Goal: Contribute content: Add original content to the website for others to see

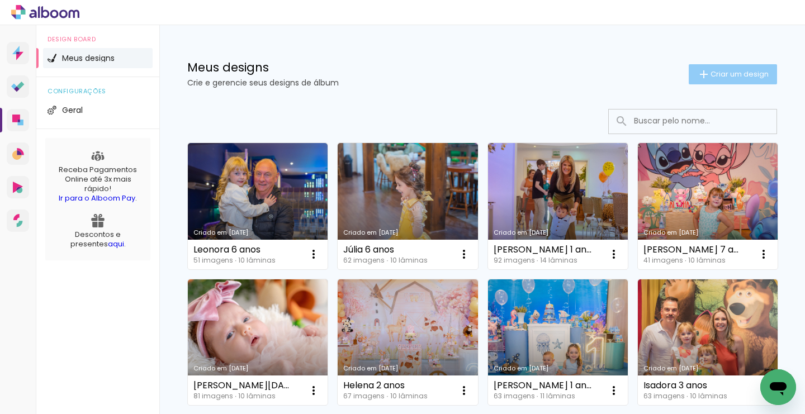
click at [743, 77] on span "Criar um design" at bounding box center [740, 73] width 58 height 7
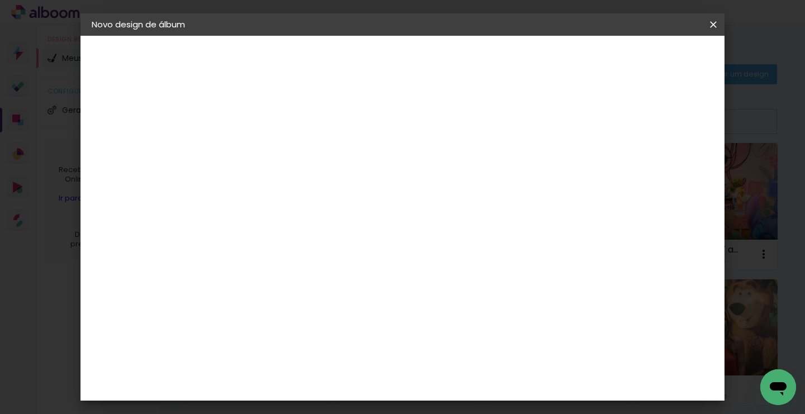
click at [275, 152] on input at bounding box center [275, 149] width 0 height 17
type input "Malena 6 anos"
type paper-input "Malena 6 anos"
click at [0, 0] on slot "Avançar" at bounding box center [0, 0] width 0 height 0
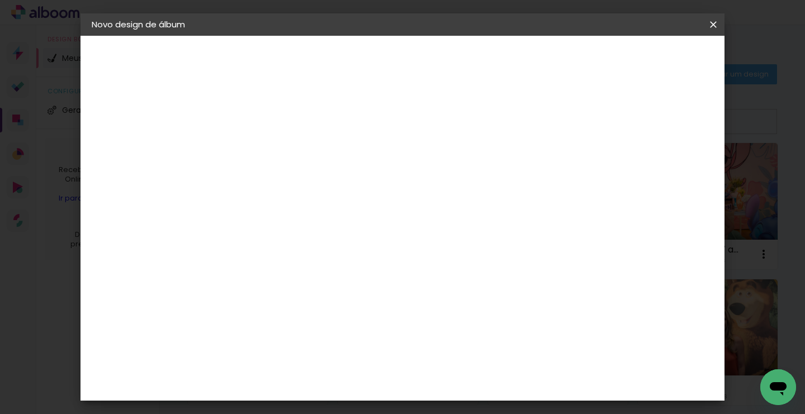
click at [0, 0] on slot "Avançar" at bounding box center [0, 0] width 0 height 0
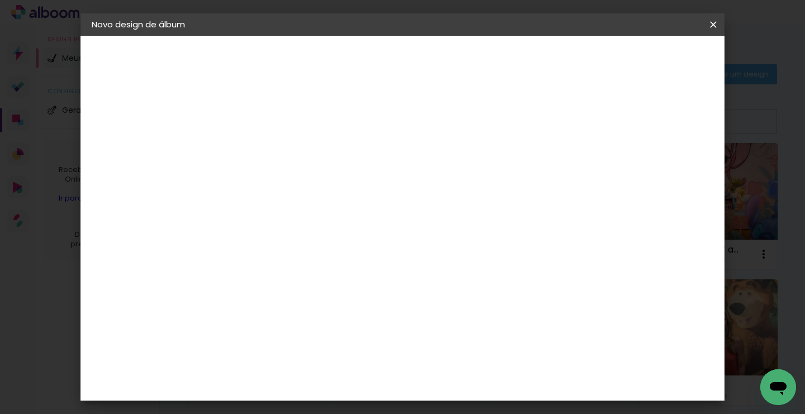
click at [592, 59] on span "Iniciar design" at bounding box center [566, 59] width 51 height 8
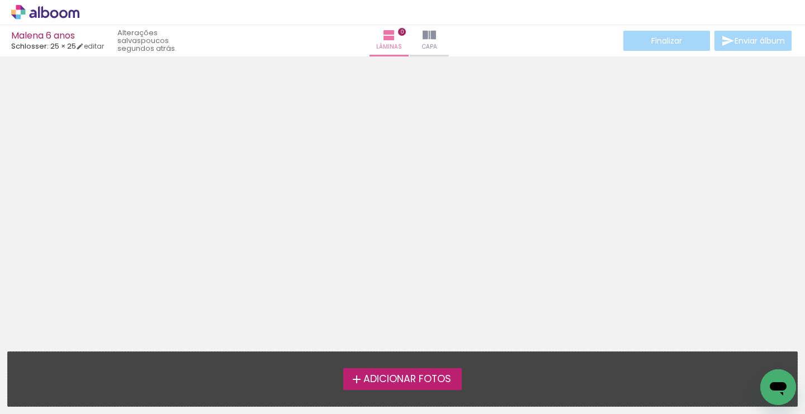
click at [388, 375] on span "Adicionar Fotos" at bounding box center [407, 380] width 88 height 10
click at [0, 0] on input "file" at bounding box center [0, 0] width 0 height 0
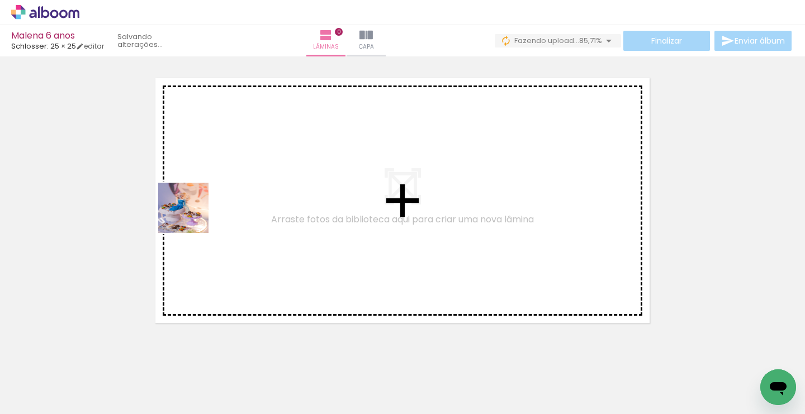
drag, startPoint x: 112, startPoint y: 376, endPoint x: 196, endPoint y: 206, distance: 190.3
click at [196, 206] on quentale-workspace at bounding box center [402, 207] width 805 height 414
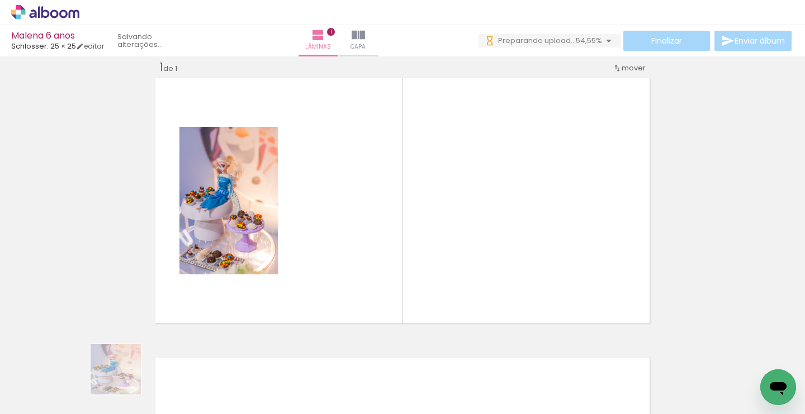
drag, startPoint x: 116, startPoint y: 390, endPoint x: 264, endPoint y: 252, distance: 202.6
click at [264, 252] on quentale-workspace at bounding box center [402, 207] width 805 height 414
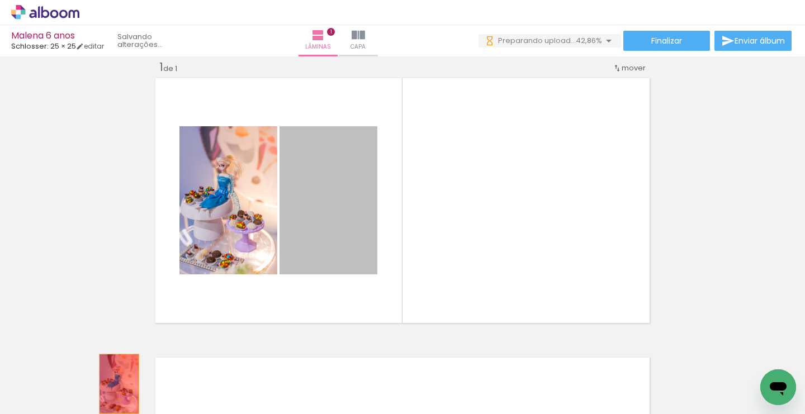
drag, startPoint x: 319, startPoint y: 209, endPoint x: 119, endPoint y: 384, distance: 266.3
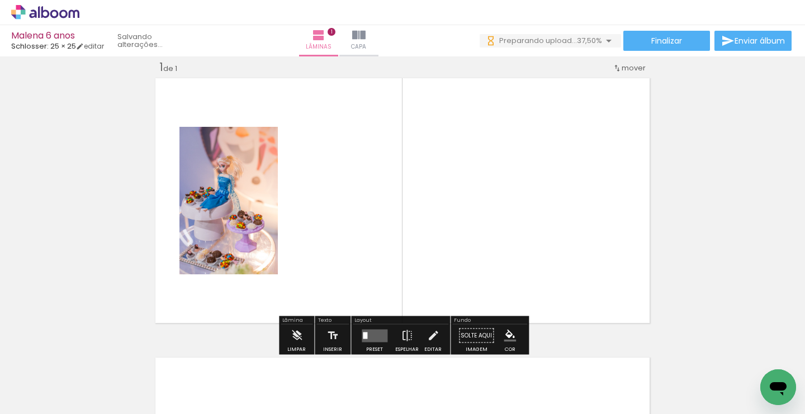
click at [60, 382] on iron-icon at bounding box center [57, 380] width 9 height 9
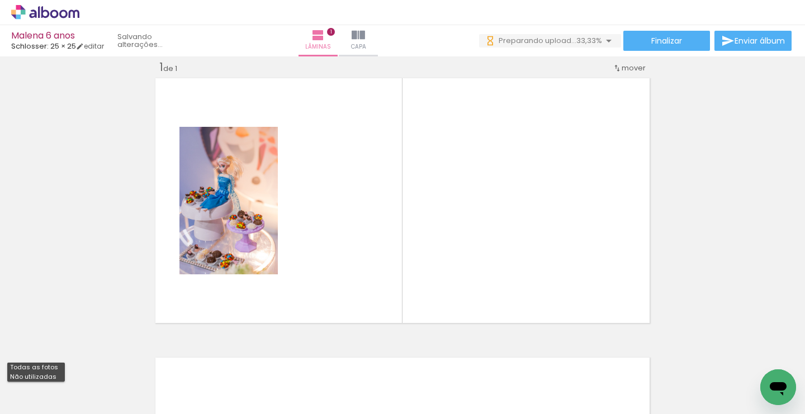
click at [0, 0] on slot "Não utilizadas" at bounding box center [0, 0] width 0 height 0
type input "Não utilizadas"
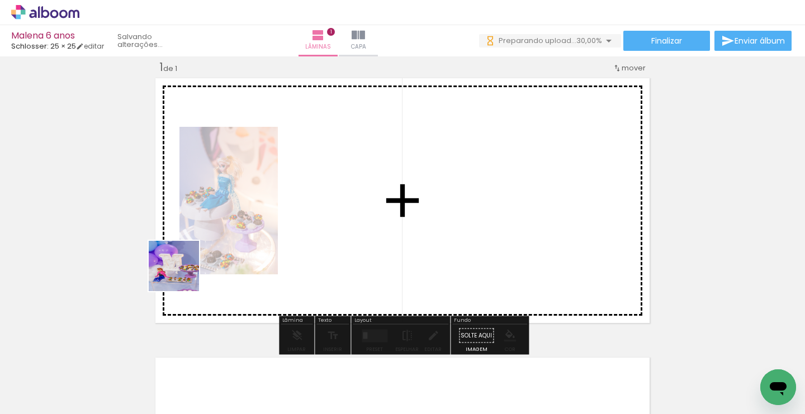
drag, startPoint x: 121, startPoint y: 382, endPoint x: 244, endPoint y: 204, distance: 216.5
click at [244, 204] on quentale-workspace at bounding box center [402, 207] width 805 height 414
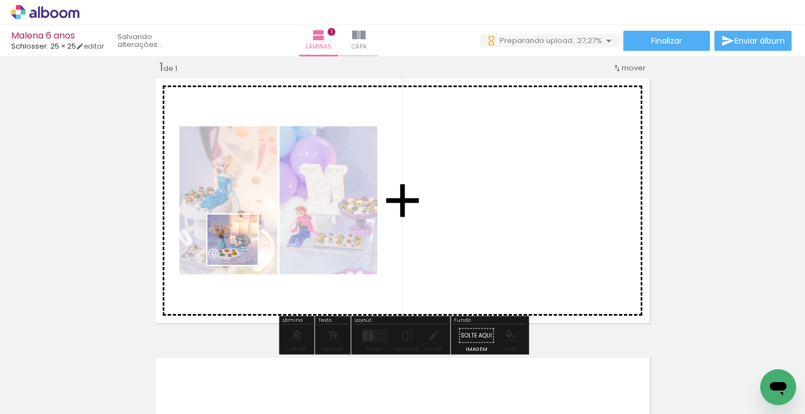
drag, startPoint x: 113, startPoint y: 391, endPoint x: 245, endPoint y: 239, distance: 200.9
click at [245, 239] on quentale-workspace at bounding box center [402, 207] width 805 height 414
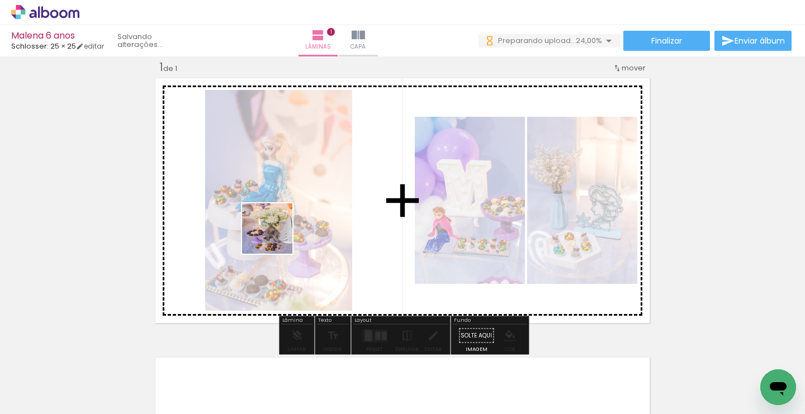
drag, startPoint x: 246, startPoint y: 360, endPoint x: 277, endPoint y: 234, distance: 130.1
click at [277, 234] on quentale-workspace at bounding box center [402, 207] width 805 height 414
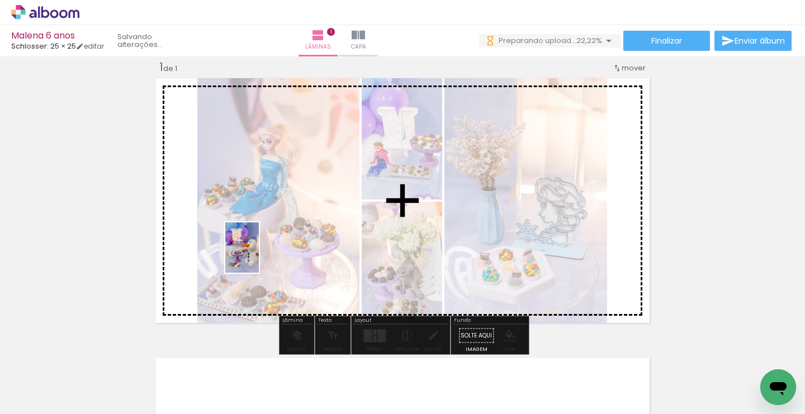
drag, startPoint x: 239, startPoint y: 392, endPoint x: 259, endPoint y: 256, distance: 137.8
click at [259, 256] on quentale-workspace at bounding box center [402, 207] width 805 height 414
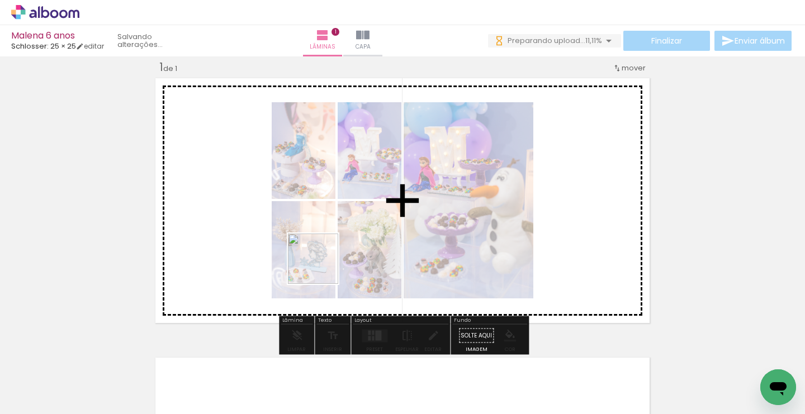
drag, startPoint x: 318, startPoint y: 387, endPoint x: 325, endPoint y: 236, distance: 151.7
click at [325, 236] on quentale-workspace at bounding box center [402, 207] width 805 height 414
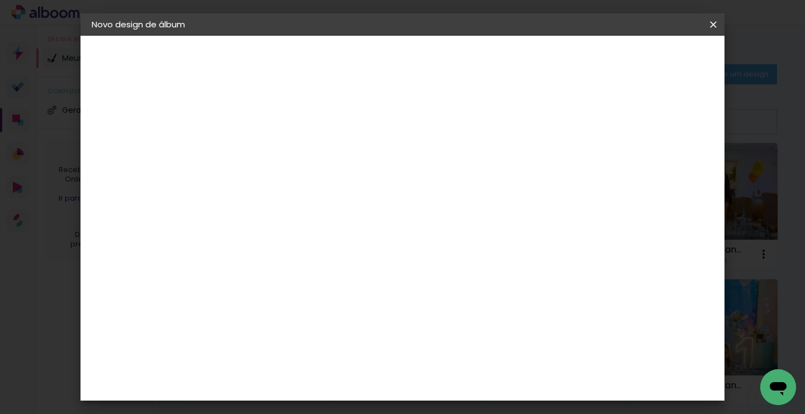
click at [712, 24] on iron-icon at bounding box center [713, 24] width 13 height 11
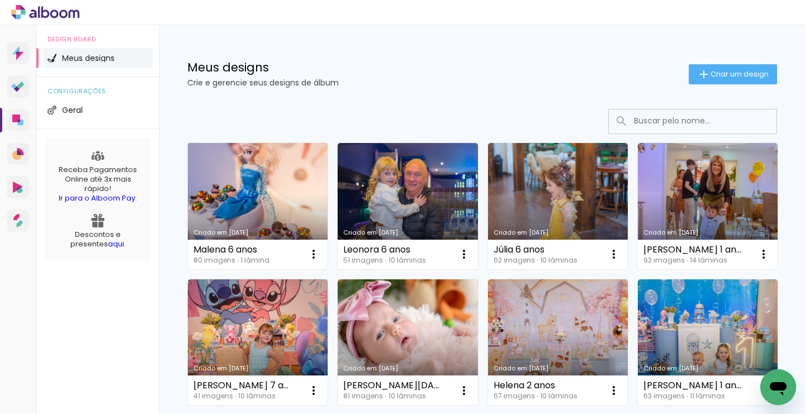
click at [271, 197] on link "Criado em [DATE]" at bounding box center [258, 206] width 140 height 126
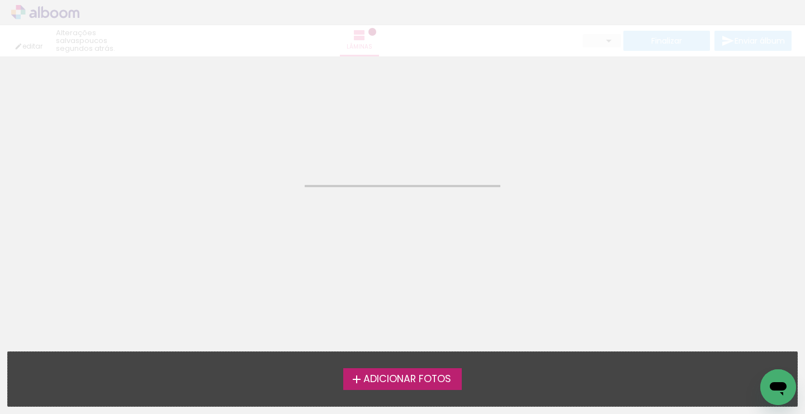
click at [271, 197] on neon-animated-pages "Confirmar Cancelar" at bounding box center [402, 235] width 805 height 358
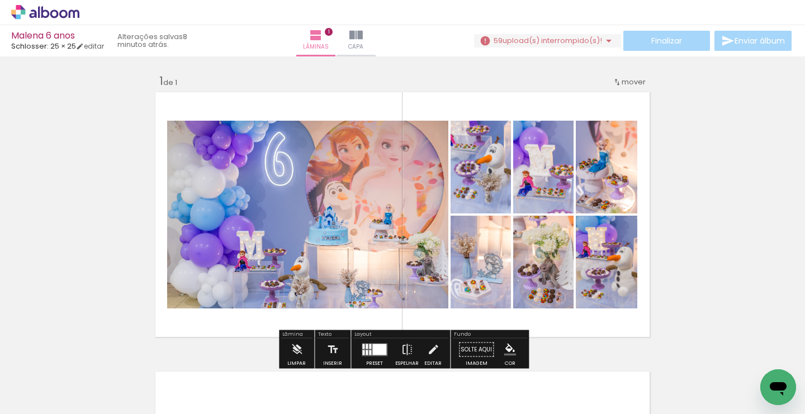
click at [59, 381] on iron-icon at bounding box center [57, 380] width 9 height 9
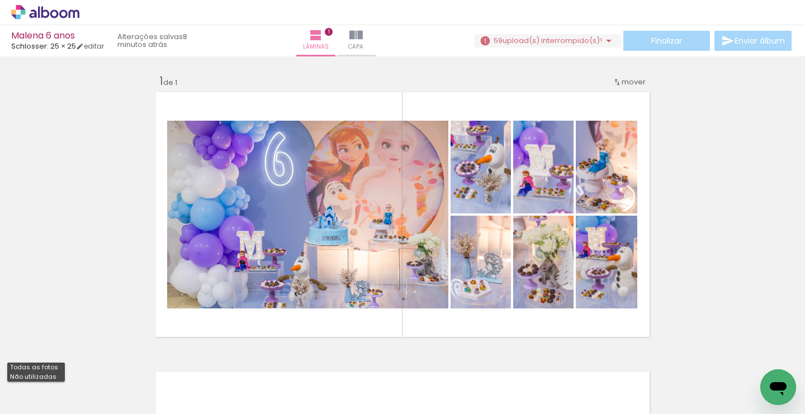
click at [0, 0] on slot "Não utilizadas" at bounding box center [0, 0] width 0 height 0
type input "Não utilizadas"
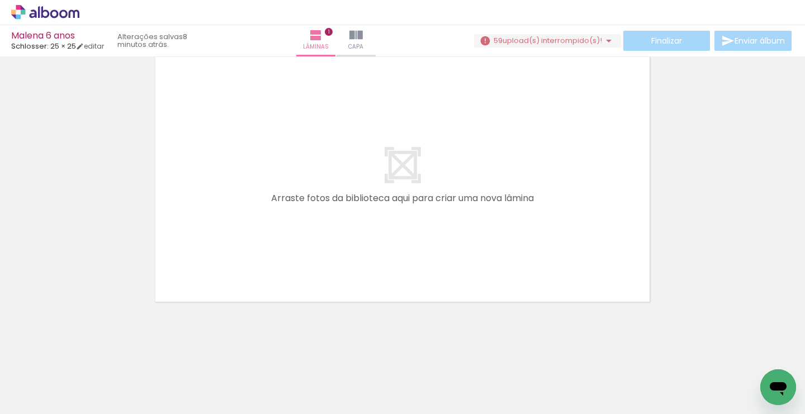
scroll to position [315, 0]
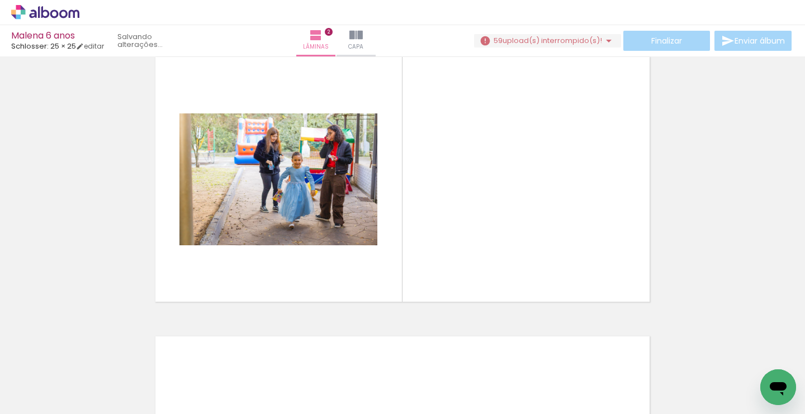
drag, startPoint x: 153, startPoint y: 379, endPoint x: 202, endPoint y: 224, distance: 162.0
click at [202, 224] on quentale-workspace at bounding box center [402, 207] width 805 height 414
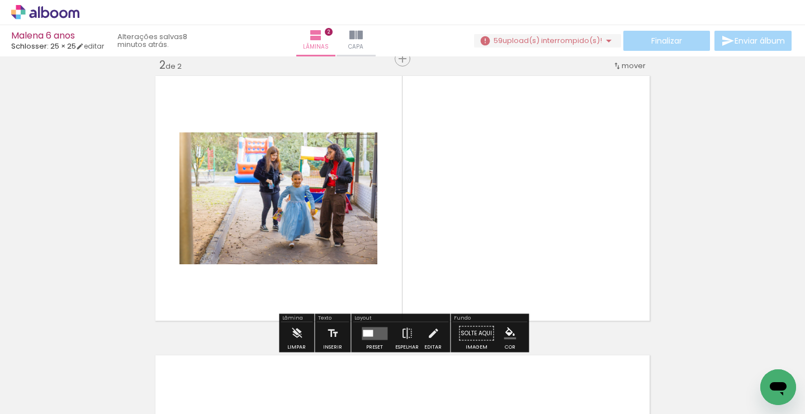
scroll to position [294, 0]
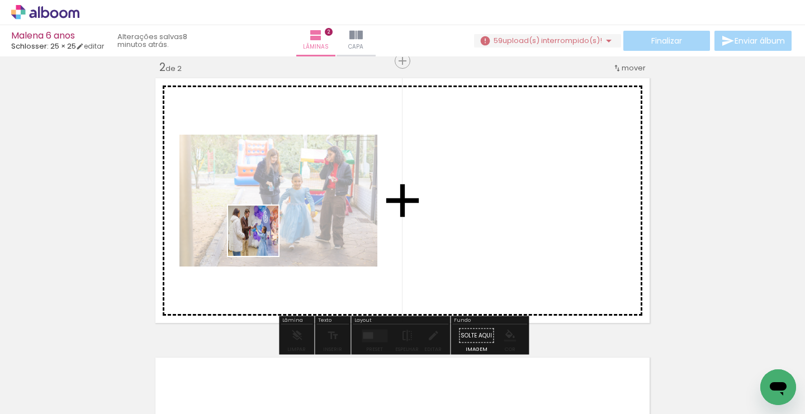
drag, startPoint x: 156, startPoint y: 384, endPoint x: 266, endPoint y: 229, distance: 190.1
click at [266, 229] on quentale-workspace at bounding box center [402, 207] width 805 height 414
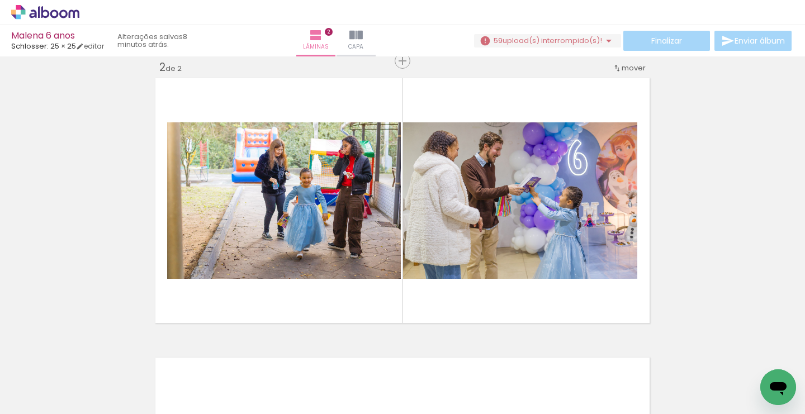
scroll to position [0, 259]
drag, startPoint x: 178, startPoint y: 383, endPoint x: 212, endPoint y: 283, distance: 105.9
click at [212, 283] on quentale-workspace at bounding box center [402, 207] width 805 height 414
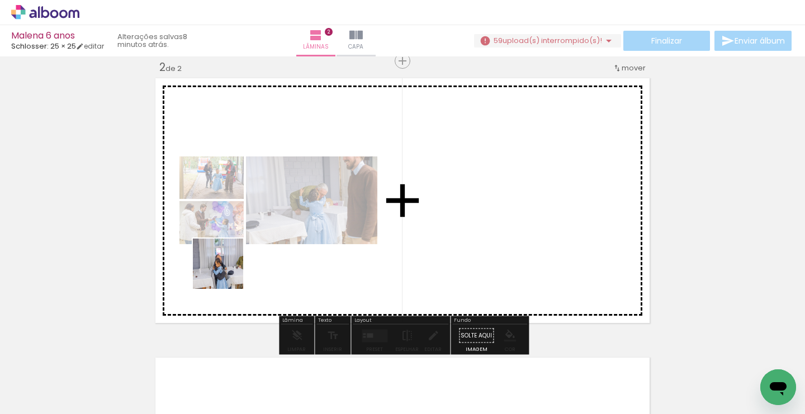
drag, startPoint x: 173, startPoint y: 380, endPoint x: 228, endPoint y: 272, distance: 121.3
click at [228, 272] on quentale-workspace at bounding box center [402, 207] width 805 height 414
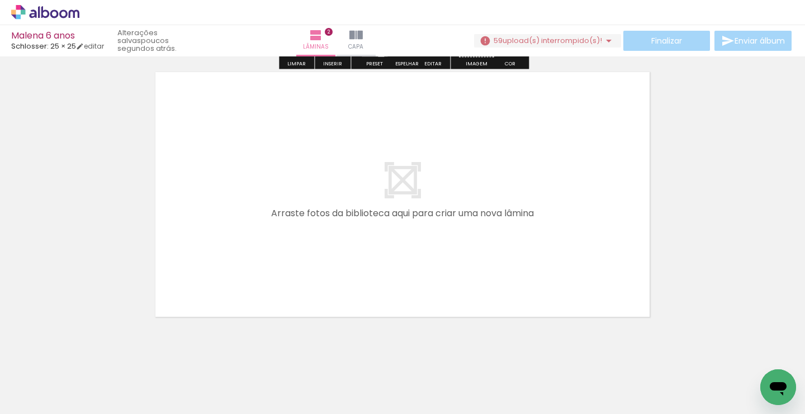
scroll to position [586, 0]
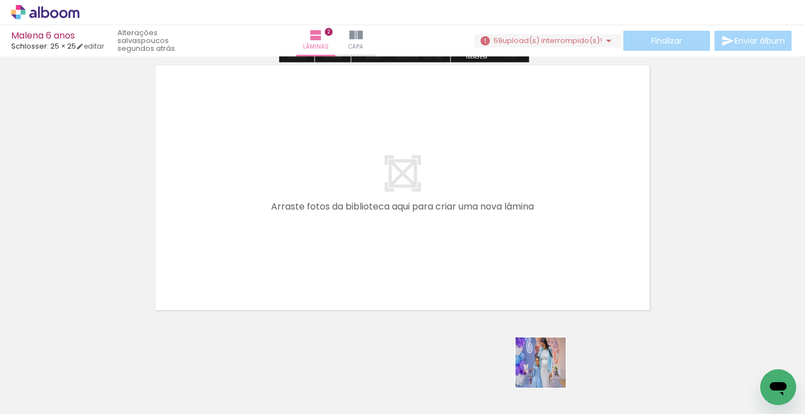
drag, startPoint x: 550, startPoint y: 378, endPoint x: 541, endPoint y: 272, distance: 106.6
click at [541, 272] on quentale-workspace at bounding box center [402, 207] width 805 height 414
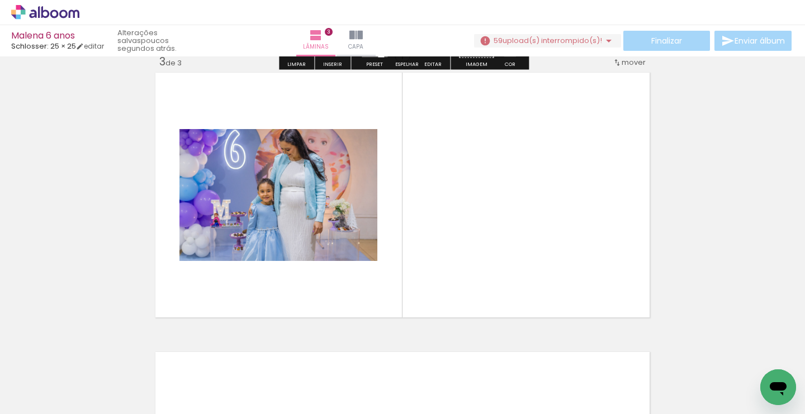
scroll to position [573, 0]
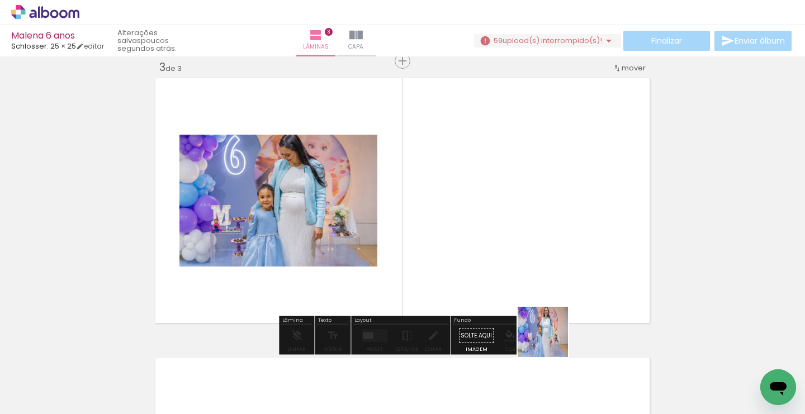
drag, startPoint x: 551, startPoint y: 383, endPoint x: 541, endPoint y: 242, distance: 141.2
click at [541, 242] on quentale-workspace at bounding box center [402, 207] width 805 height 414
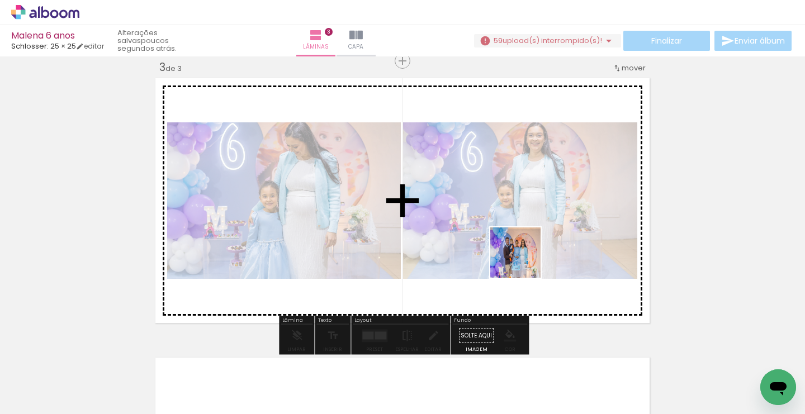
drag, startPoint x: 547, startPoint y: 376, endPoint x: 503, endPoint y: 229, distance: 153.7
click at [503, 229] on quentale-workspace at bounding box center [402, 207] width 805 height 414
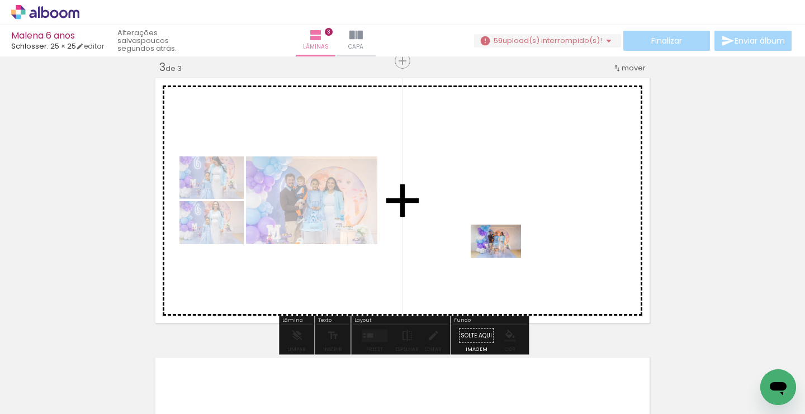
click at [495, 247] on quentale-workspace at bounding box center [402, 207] width 805 height 414
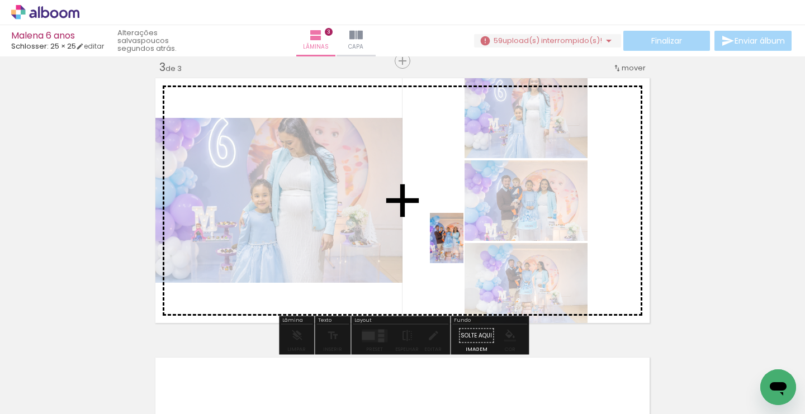
click at [460, 241] on quentale-workspace at bounding box center [402, 207] width 805 height 414
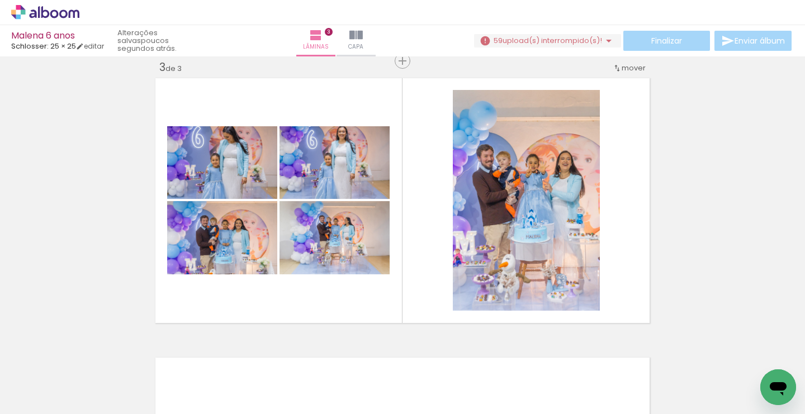
scroll to position [0, 403]
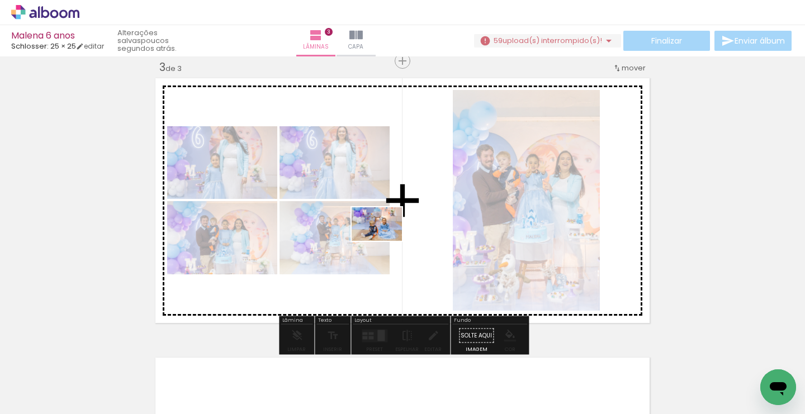
drag, startPoint x: 405, startPoint y: 384, endPoint x: 385, endPoint y: 241, distance: 143.9
click at [385, 241] on quentale-workspace at bounding box center [402, 207] width 805 height 414
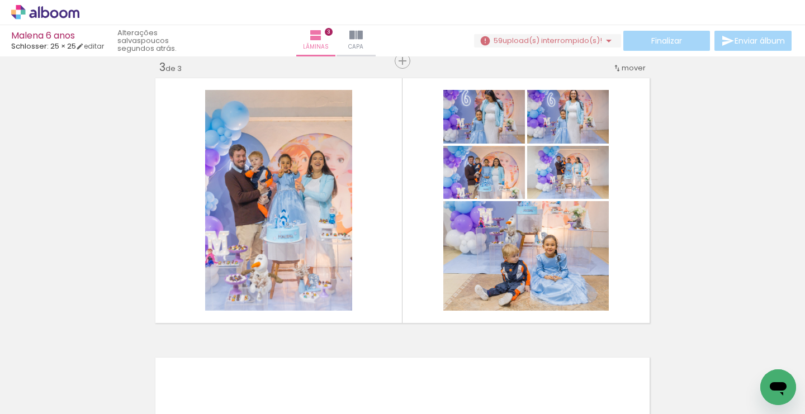
scroll to position [0, 795]
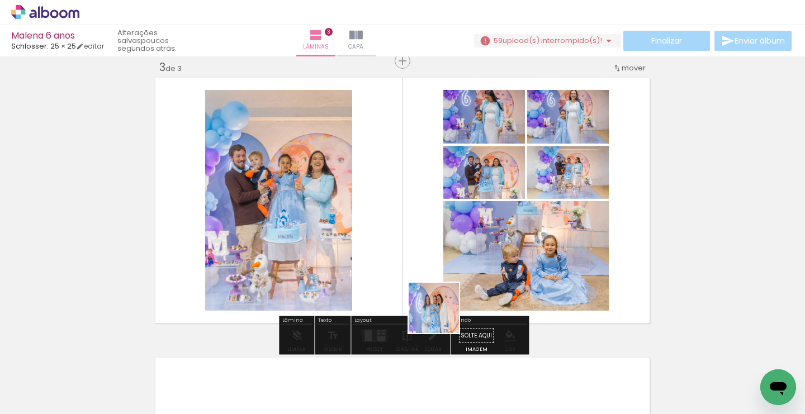
drag, startPoint x: 452, startPoint y: 379, endPoint x: 428, endPoint y: 254, distance: 126.9
click at [428, 254] on quentale-workspace at bounding box center [402, 207] width 805 height 414
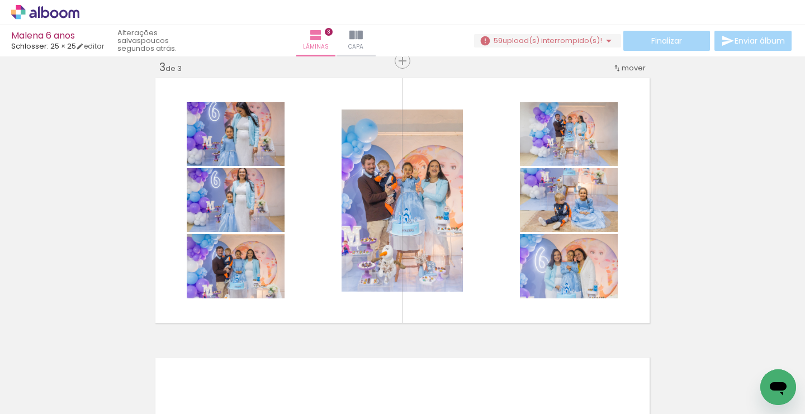
scroll to position [0, 257]
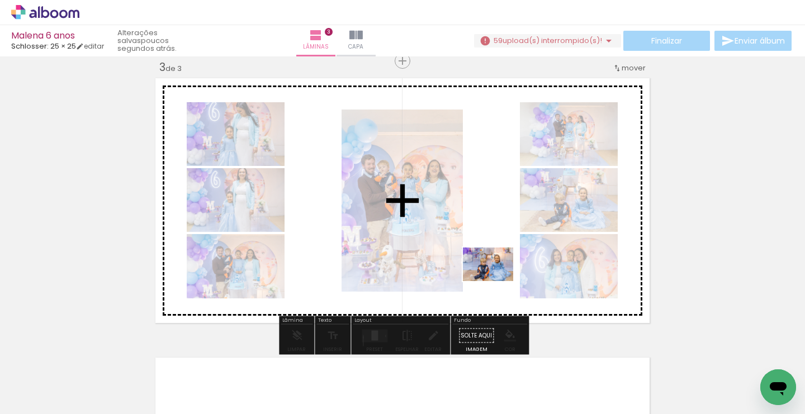
drag, startPoint x: 542, startPoint y: 385, endPoint x: 495, endPoint y: 278, distance: 115.9
click at [495, 278] on quentale-workspace at bounding box center [402, 207] width 805 height 414
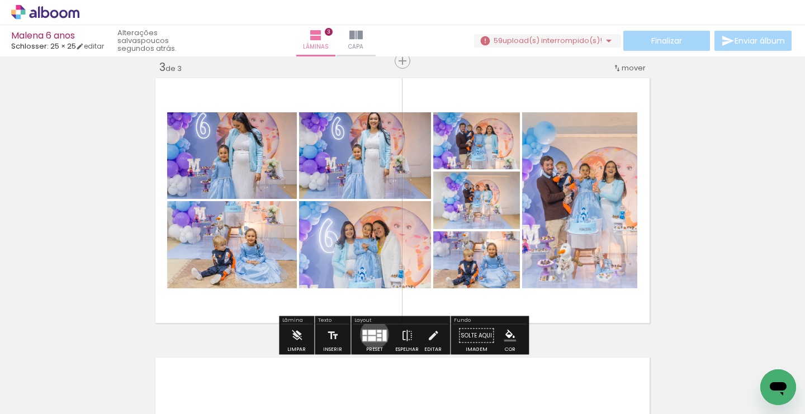
click at [372, 334] on div at bounding box center [372, 332] width 8 height 5
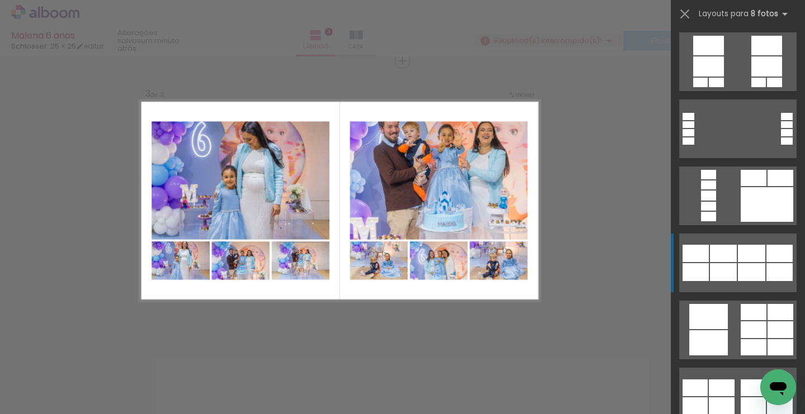
scroll to position [1412, 0]
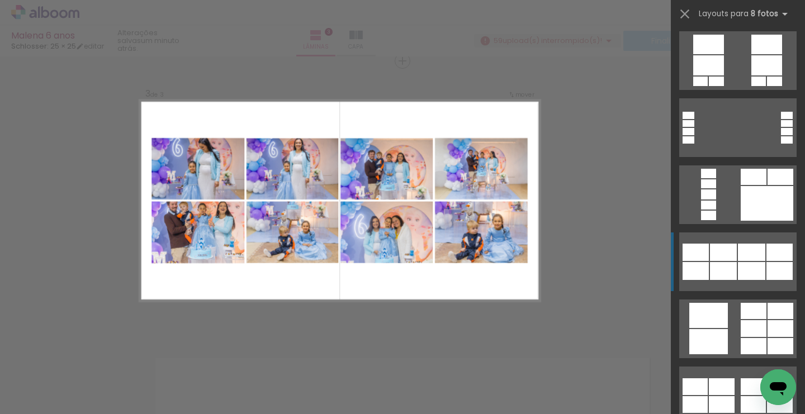
click at [712, 258] on div at bounding box center [723, 252] width 27 height 17
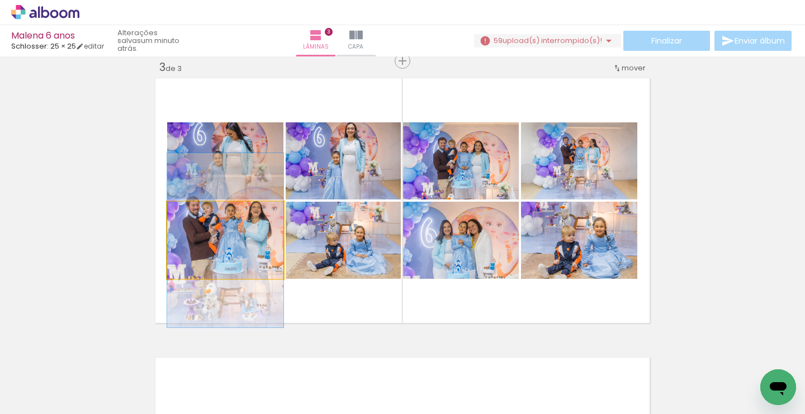
click at [246, 240] on quentale-photo at bounding box center [225, 240] width 116 height 77
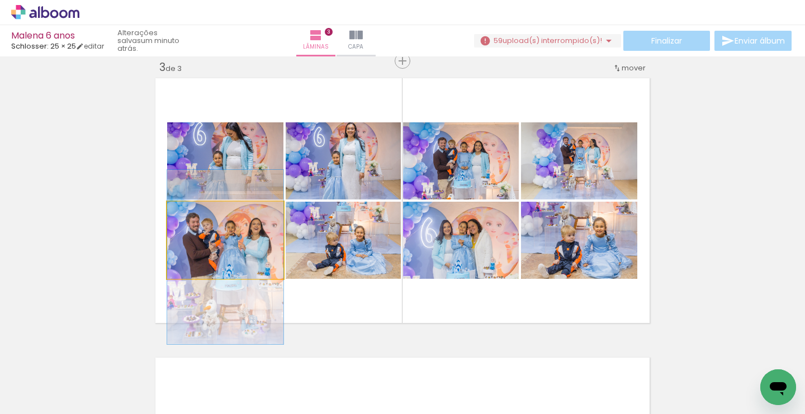
drag, startPoint x: 240, startPoint y: 240, endPoint x: 238, endPoint y: 257, distance: 16.9
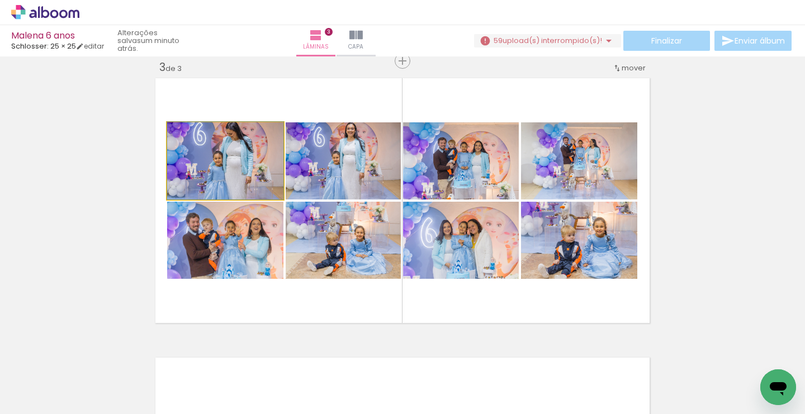
click at [240, 154] on quentale-photo at bounding box center [225, 160] width 116 height 77
drag, startPoint x: 239, startPoint y: 169, endPoint x: 239, endPoint y: 188, distance: 19.6
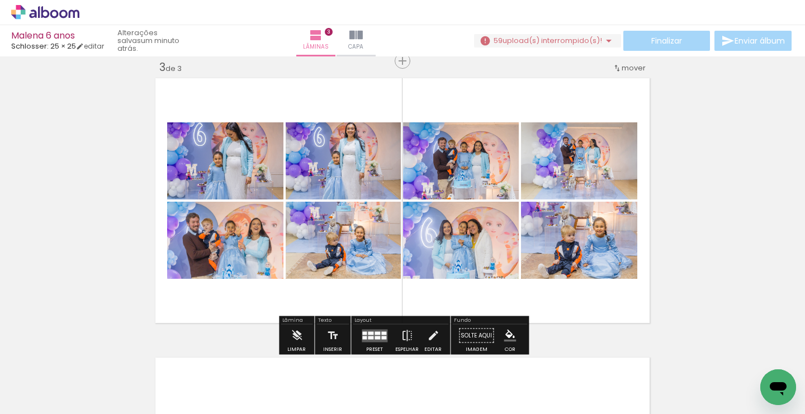
click at [117, 250] on div "Inserir lâmina 1 de 3 Inserir lâmina 2 de 3 Inserir lâmina 3 de 3" at bounding box center [402, 46] width 805 height 1119
click at [373, 335] on quentale-layouter at bounding box center [375, 335] width 26 height 13
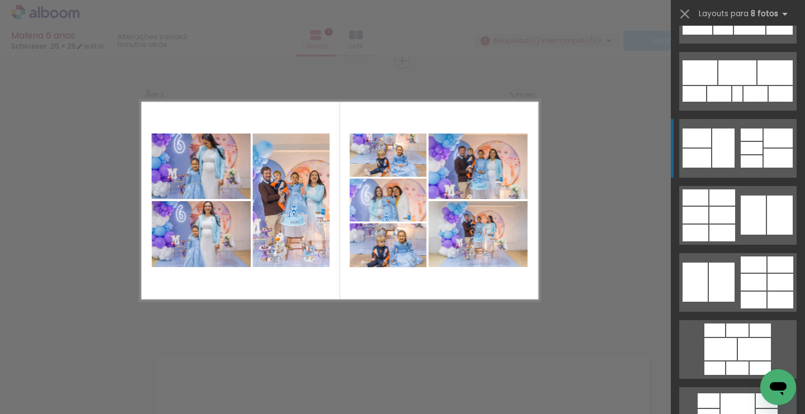
scroll to position [193, 0]
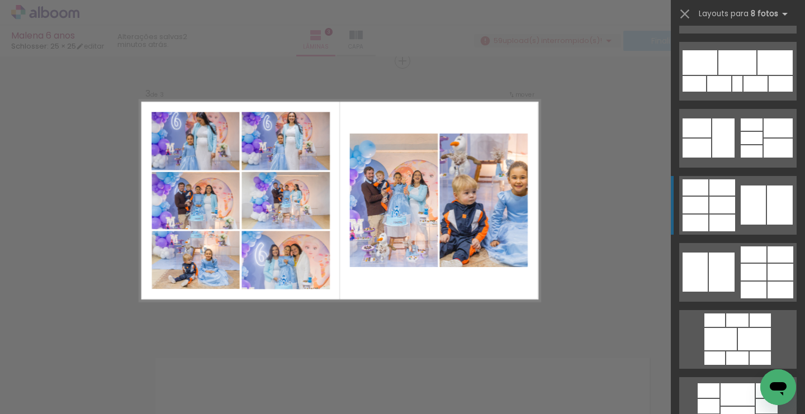
click at [717, 206] on div at bounding box center [723, 205] width 26 height 17
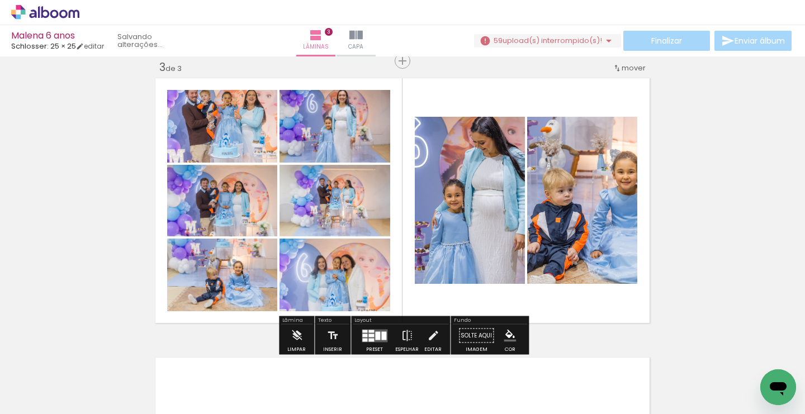
drag, startPoint x: 232, startPoint y: 136, endPoint x: 474, endPoint y: 193, distance: 248.6
click at [0, 0] on slot at bounding box center [0, 0] width 0 height 0
click at [474, 193] on quentale-photo at bounding box center [470, 200] width 110 height 167
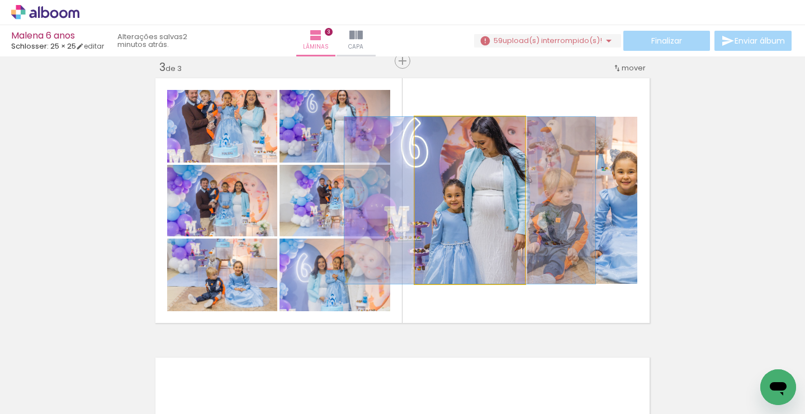
click at [474, 193] on quentale-photo at bounding box center [470, 200] width 110 height 167
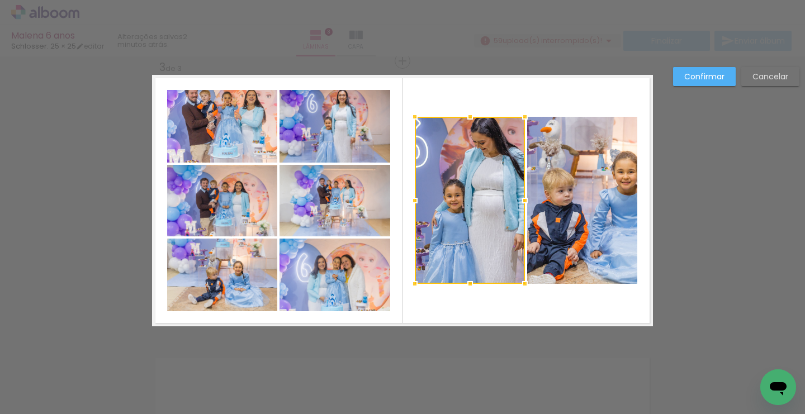
click at [474, 193] on div at bounding box center [470, 200] width 110 height 167
click at [477, 215] on div at bounding box center [470, 200] width 110 height 167
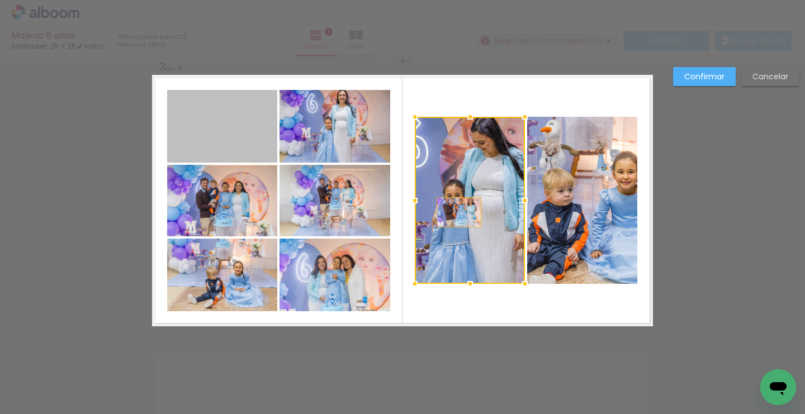
drag, startPoint x: 233, startPoint y: 117, endPoint x: 459, endPoint y: 217, distance: 246.8
click at [459, 217] on album-spread "3 de 3" at bounding box center [402, 201] width 501 height 252
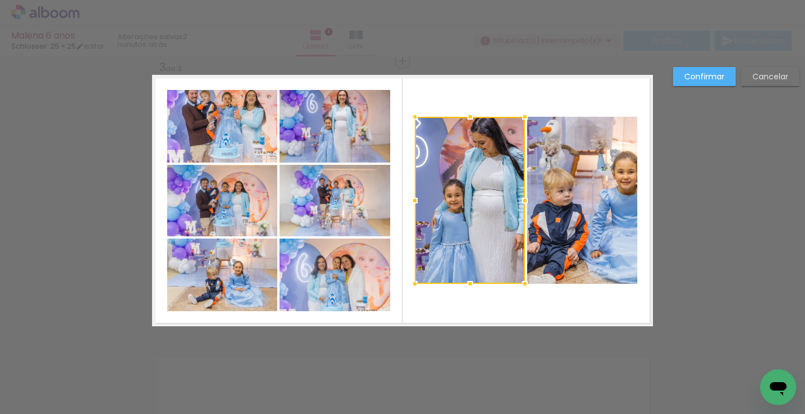
click at [84, 221] on div "Confirmar Cancelar" at bounding box center [402, 55] width 805 height 1145
click at [0, 0] on slot "Confirmar" at bounding box center [0, 0] width 0 height 0
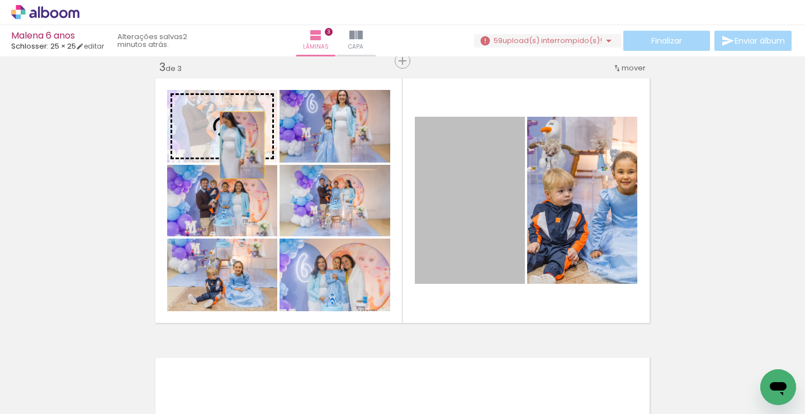
drag, startPoint x: 470, startPoint y: 222, endPoint x: 242, endPoint y: 145, distance: 240.8
click at [0, 0] on slot at bounding box center [0, 0] width 0 height 0
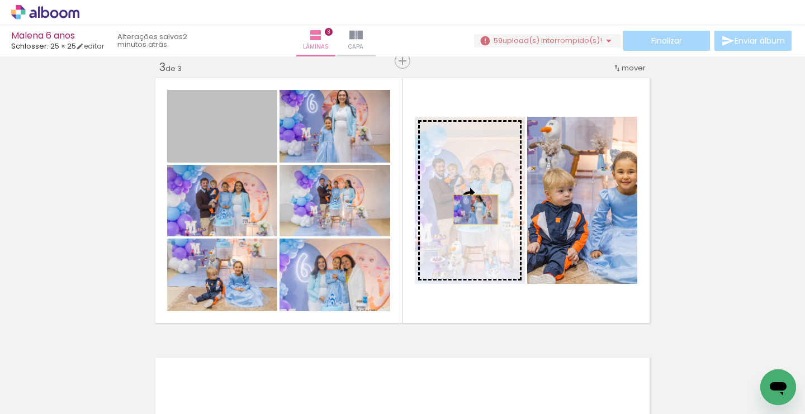
drag, startPoint x: 233, startPoint y: 133, endPoint x: 486, endPoint y: 223, distance: 268.5
click at [0, 0] on slot at bounding box center [0, 0] width 0 height 0
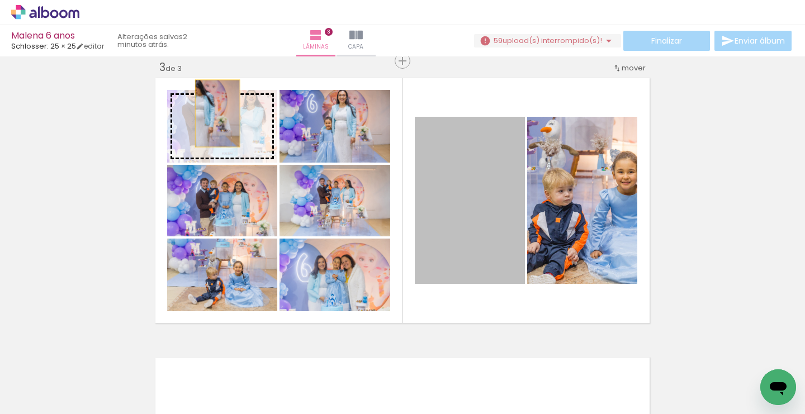
drag, startPoint x: 486, startPoint y: 223, endPoint x: 218, endPoint y: 114, distance: 289.9
click at [0, 0] on slot at bounding box center [0, 0] width 0 height 0
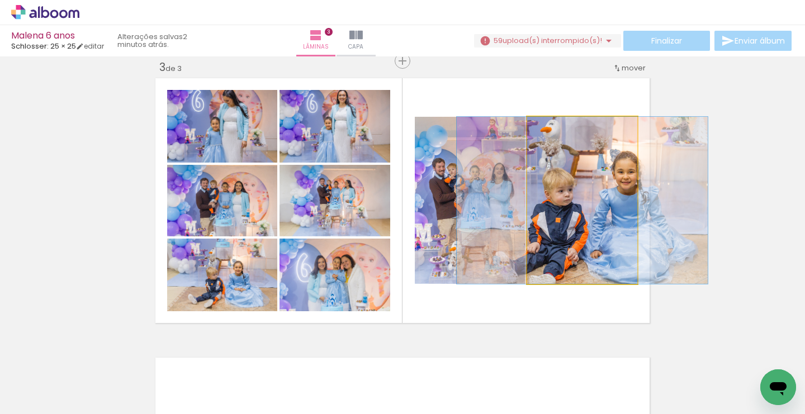
click at [608, 237] on quentale-photo at bounding box center [582, 200] width 110 height 167
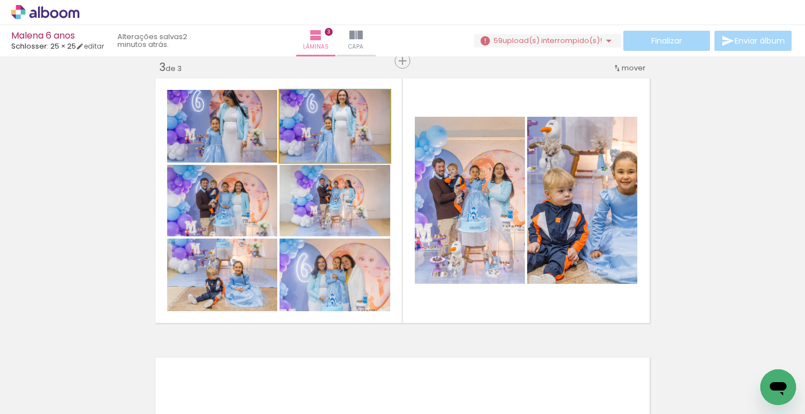
click at [352, 144] on quentale-photo at bounding box center [335, 126] width 111 height 73
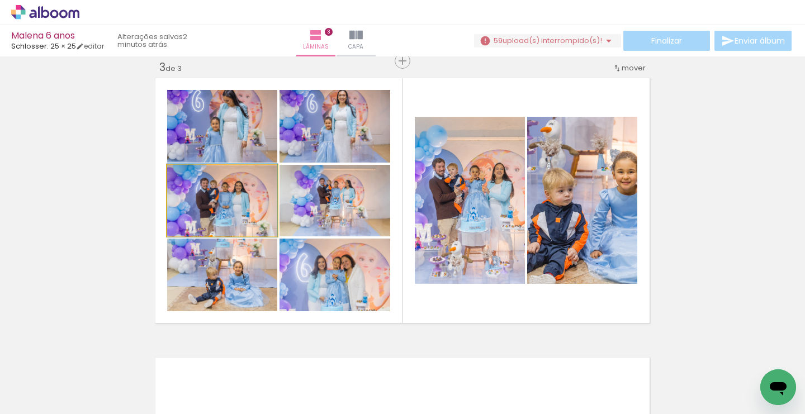
click at [237, 201] on quentale-photo at bounding box center [222, 201] width 110 height 72
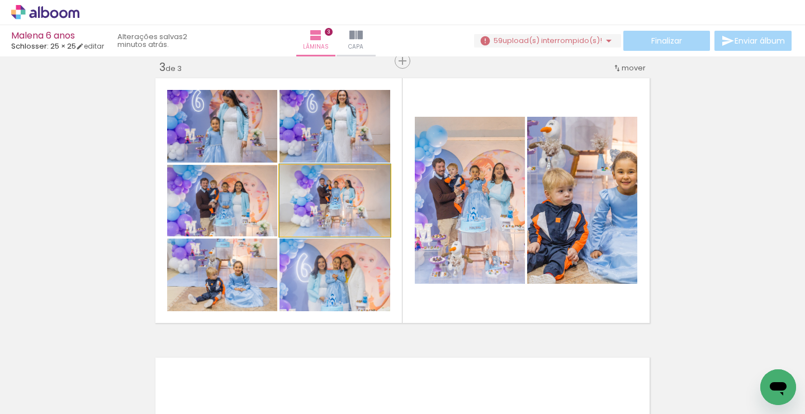
click at [320, 204] on quentale-photo at bounding box center [335, 201] width 111 height 72
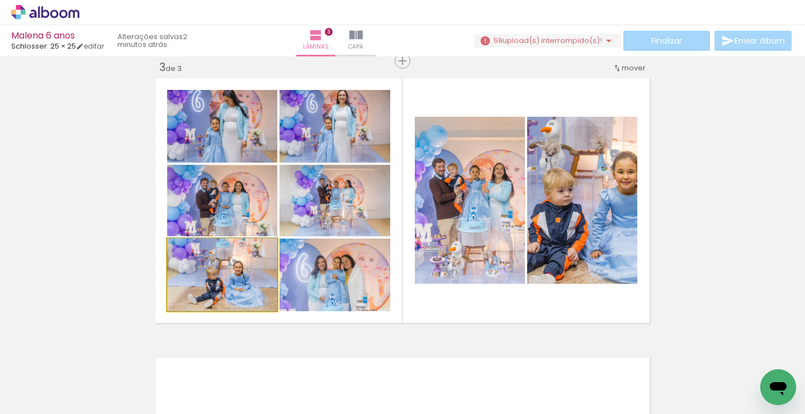
click at [217, 297] on quentale-photo at bounding box center [222, 275] width 110 height 73
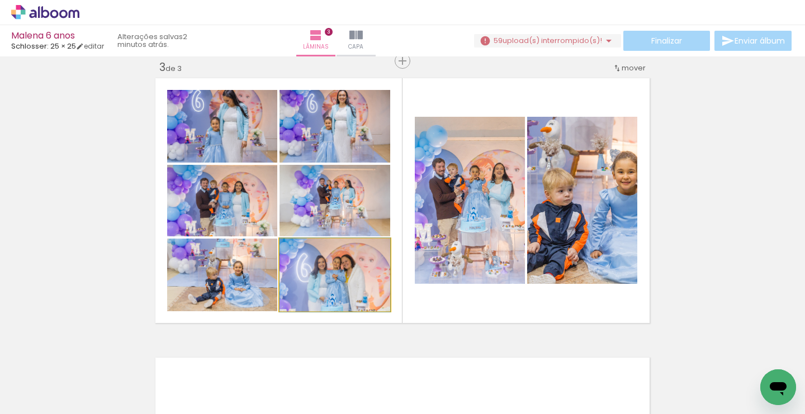
click at [302, 298] on quentale-photo at bounding box center [335, 275] width 111 height 73
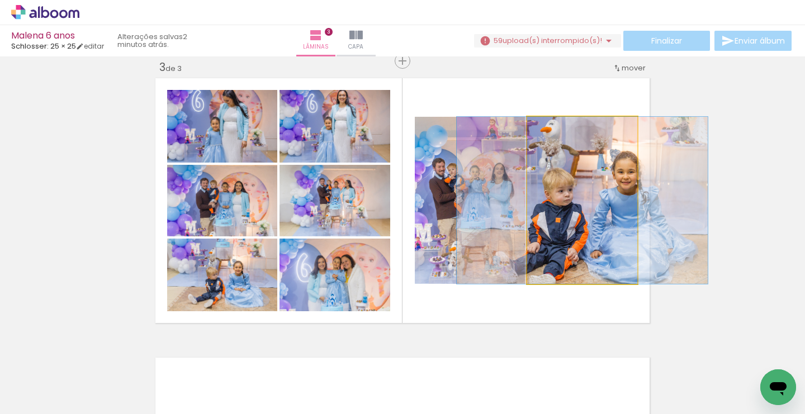
click at [539, 270] on quentale-photo at bounding box center [582, 200] width 110 height 167
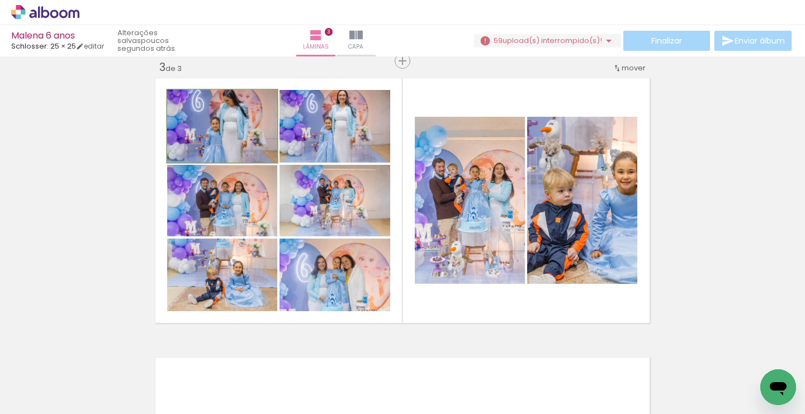
click at [237, 144] on quentale-photo at bounding box center [222, 126] width 110 height 73
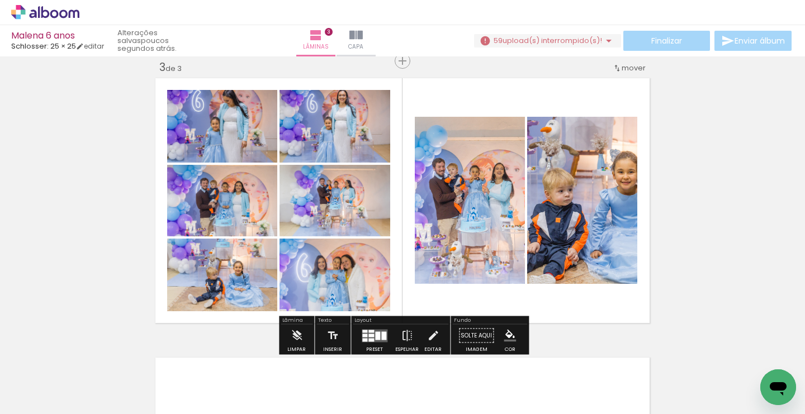
click at [358, 145] on quentale-photo at bounding box center [335, 126] width 111 height 73
click at [375, 334] on div at bounding box center [377, 336] width 5 height 8
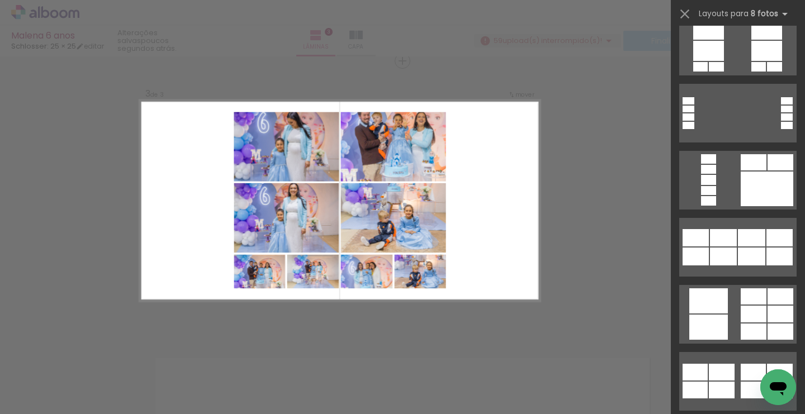
scroll to position [1425, 0]
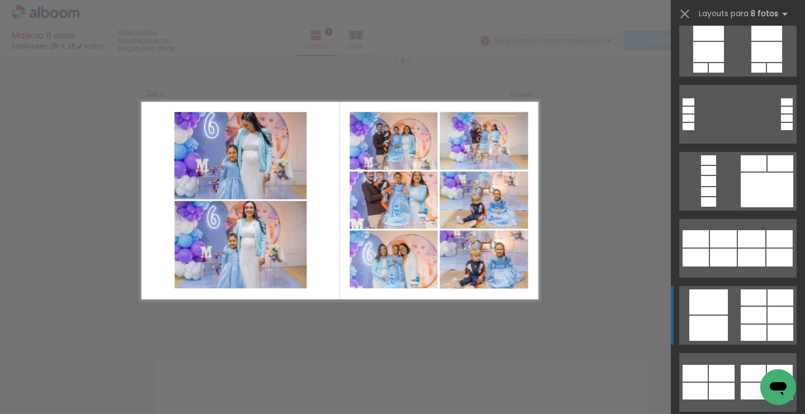
click at [712, 317] on div at bounding box center [708, 328] width 39 height 25
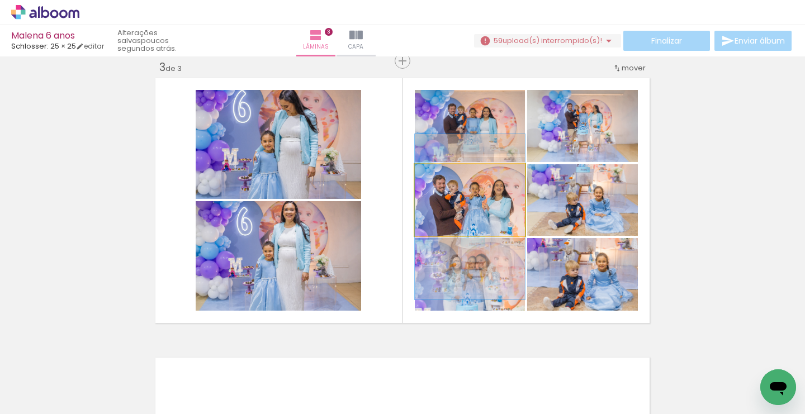
drag, startPoint x: 473, startPoint y: 204, endPoint x: 472, endPoint y: 221, distance: 16.8
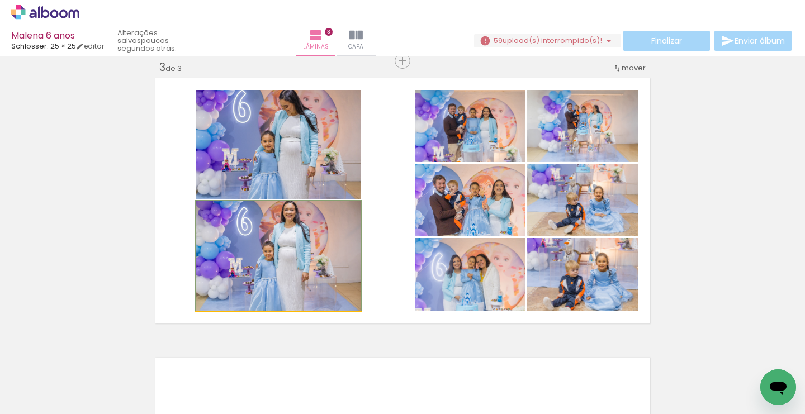
click at [299, 249] on quentale-photo at bounding box center [279, 256] width 166 height 110
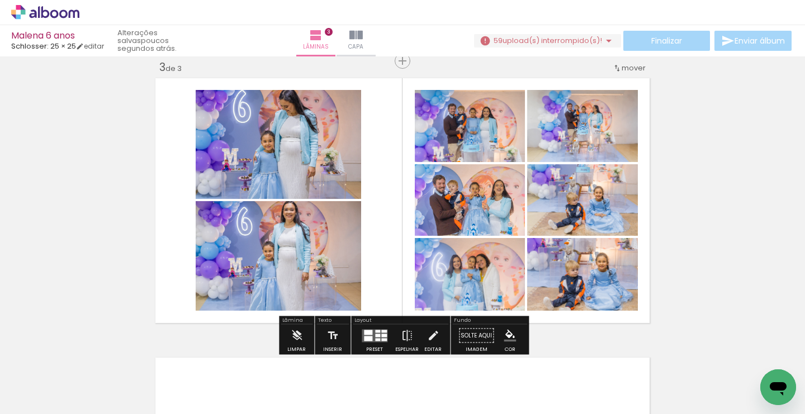
click at [86, 261] on div "Inserir lâmina 1 de 3 Inserir lâmina 2 de 3 Inserir lâmina 3 de 3" at bounding box center [402, 46] width 805 height 1119
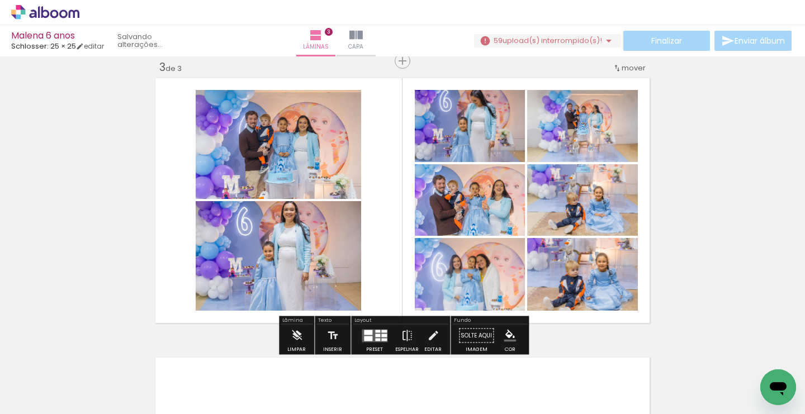
drag, startPoint x: 481, startPoint y: 134, endPoint x: 314, endPoint y: 155, distance: 169.0
click at [0, 0] on slot at bounding box center [0, 0] width 0 height 0
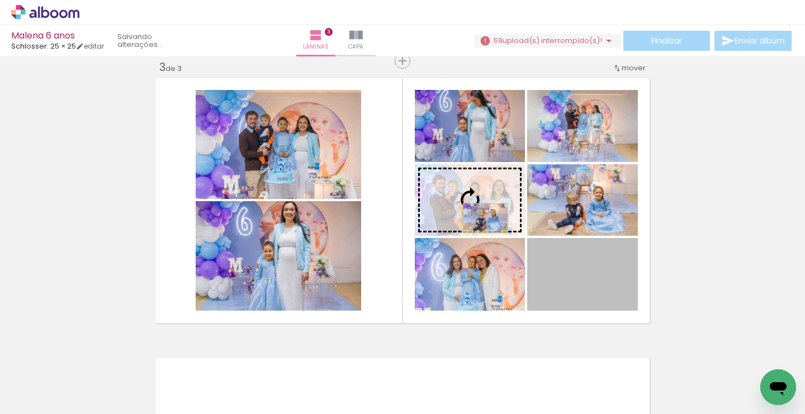
drag, startPoint x: 578, startPoint y: 288, endPoint x: 485, endPoint y: 218, distance: 116.2
click at [0, 0] on slot at bounding box center [0, 0] width 0 height 0
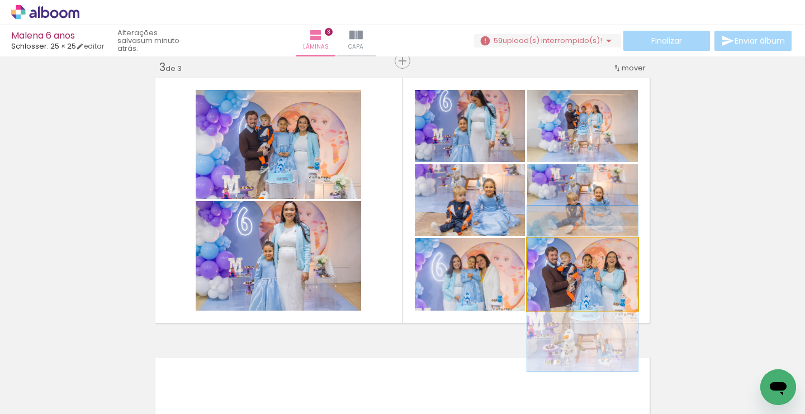
drag, startPoint x: 572, startPoint y: 285, endPoint x: 572, endPoint y: 300, distance: 14.5
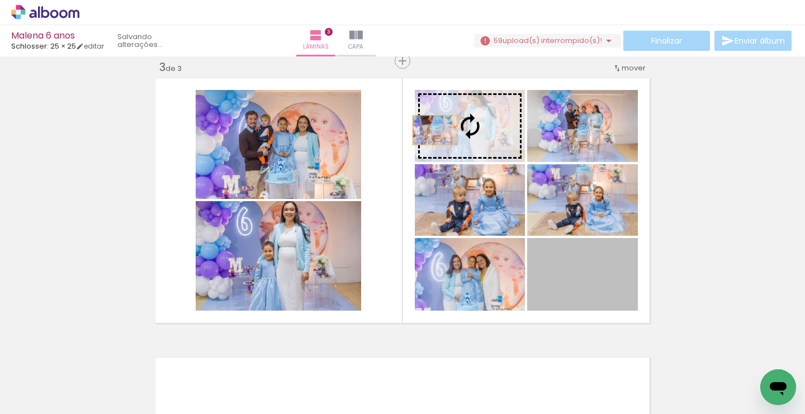
drag, startPoint x: 572, startPoint y: 300, endPoint x: 442, endPoint y: 129, distance: 214.6
click at [0, 0] on slot at bounding box center [0, 0] width 0 height 0
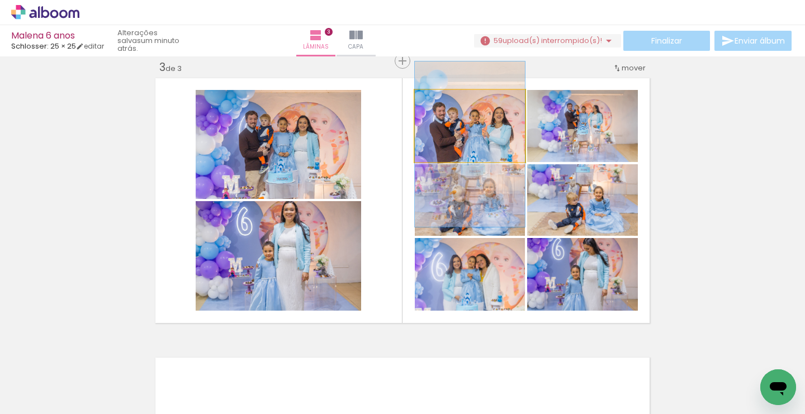
drag, startPoint x: 460, startPoint y: 129, endPoint x: 462, endPoint y: 147, distance: 18.5
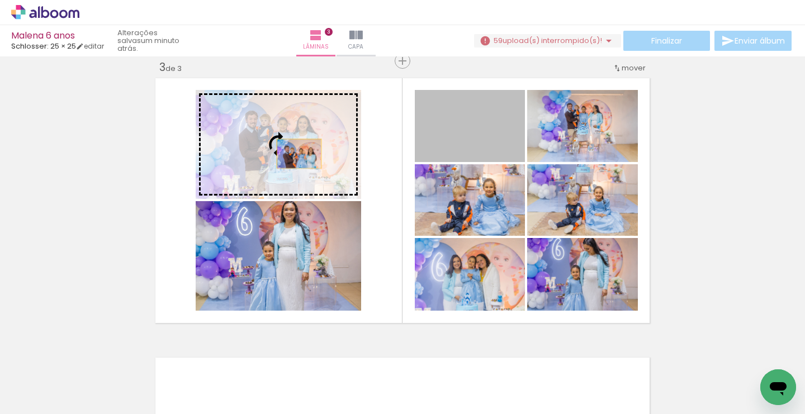
drag, startPoint x: 462, startPoint y: 147, endPoint x: 294, endPoint y: 153, distance: 168.4
click at [0, 0] on slot at bounding box center [0, 0] width 0 height 0
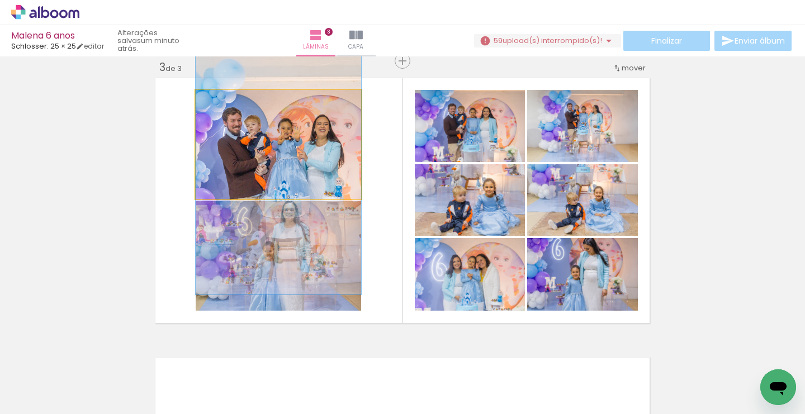
drag, startPoint x: 293, startPoint y: 142, endPoint x: 294, endPoint y: 168, distance: 26.3
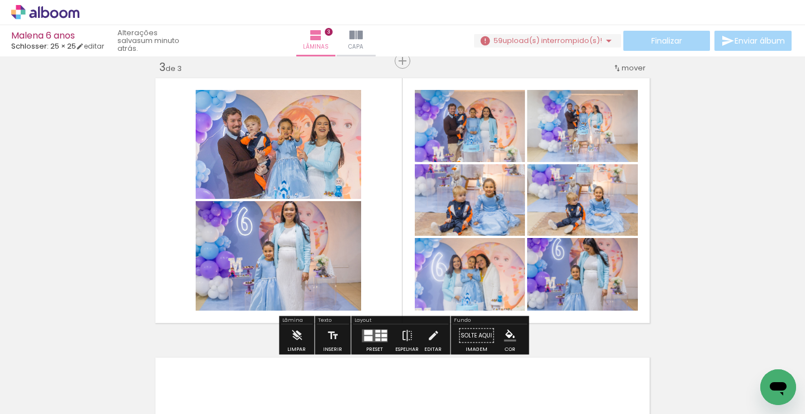
click at [119, 233] on div "Inserir lâmina 1 de 3 Inserir lâmina 2 de 3 Inserir lâmina 3 de 3" at bounding box center [402, 46] width 805 height 1119
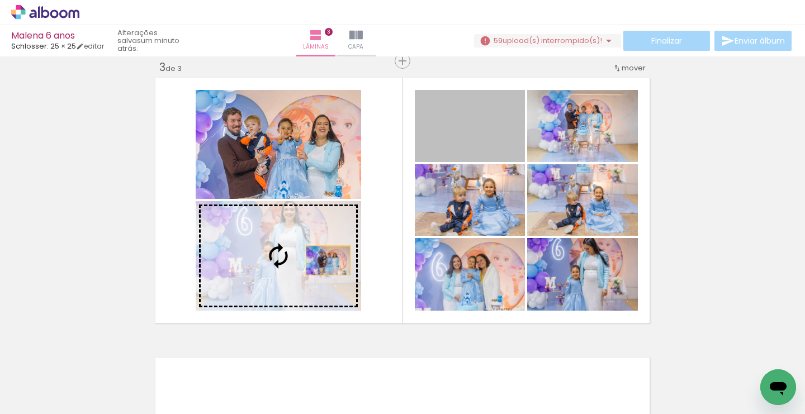
drag, startPoint x: 485, startPoint y: 137, endPoint x: 316, endPoint y: 261, distance: 208.8
click at [0, 0] on slot at bounding box center [0, 0] width 0 height 0
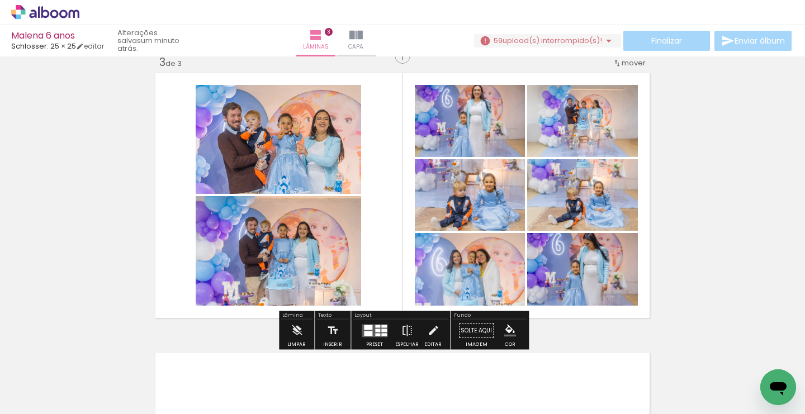
scroll to position [580, 0]
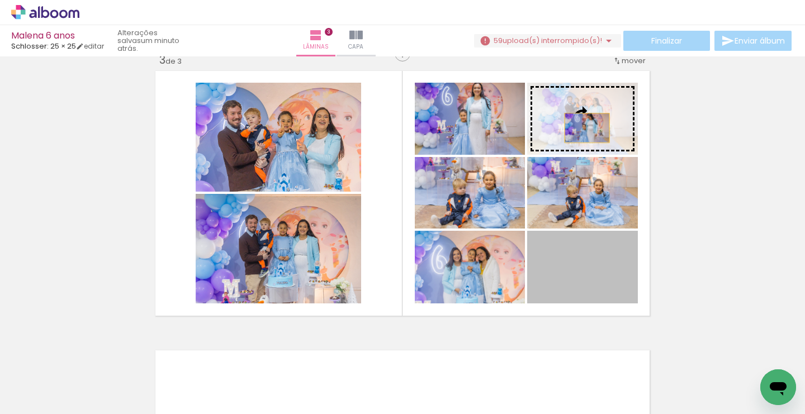
drag, startPoint x: 592, startPoint y: 288, endPoint x: 587, endPoint y: 126, distance: 162.2
click at [0, 0] on slot at bounding box center [0, 0] width 0 height 0
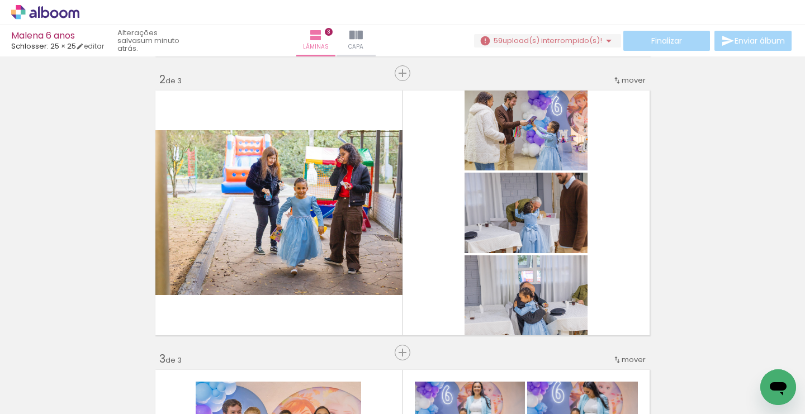
scroll to position [279, 0]
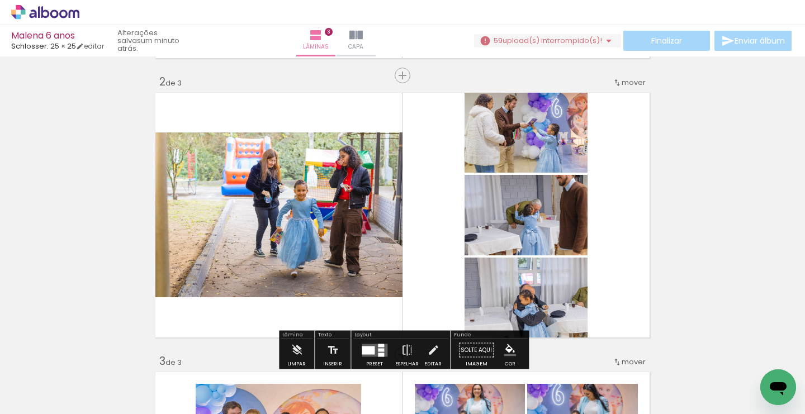
click at [627, 82] on span "mover" at bounding box center [634, 82] width 24 height 11
click at [609, 119] on span "3" at bounding box center [612, 117] width 6 height 18
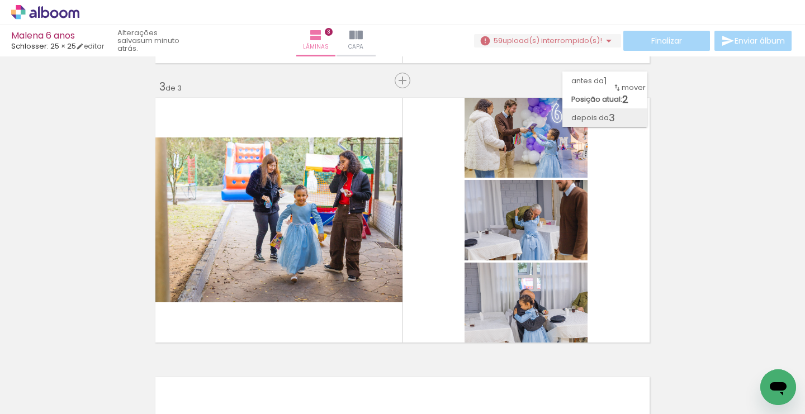
scroll to position [573, 0]
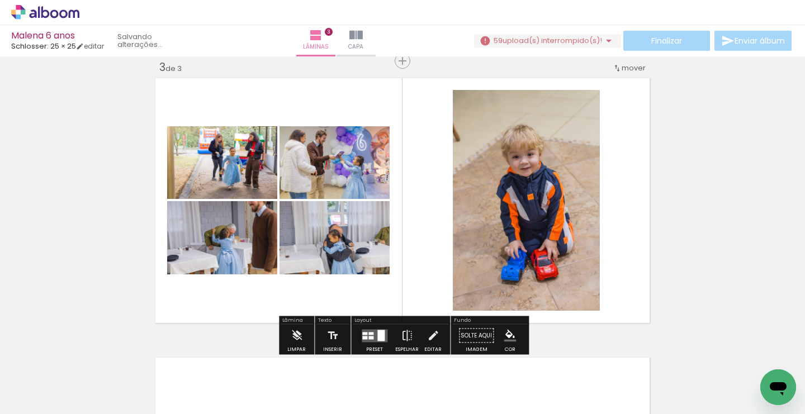
drag, startPoint x: 117, startPoint y: 387, endPoint x: 177, endPoint y: 226, distance: 172.5
click at [177, 226] on quentale-workspace at bounding box center [402, 207] width 805 height 414
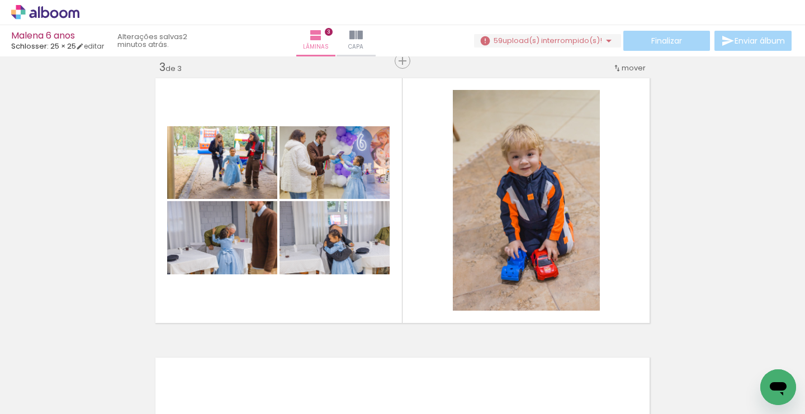
scroll to position [0, 0]
drag, startPoint x: 299, startPoint y: 380, endPoint x: 348, endPoint y: 248, distance: 141.0
click at [348, 248] on quentale-workspace at bounding box center [402, 207] width 805 height 414
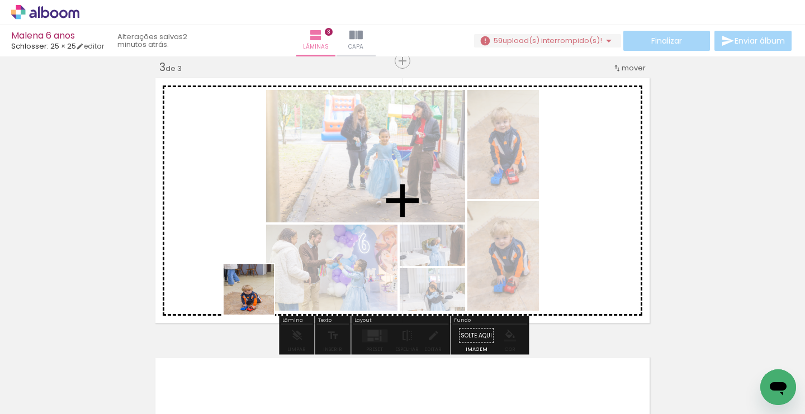
drag, startPoint x: 244, startPoint y: 382, endPoint x: 269, endPoint y: 244, distance: 140.3
click at [269, 244] on quentale-workspace at bounding box center [402, 207] width 805 height 414
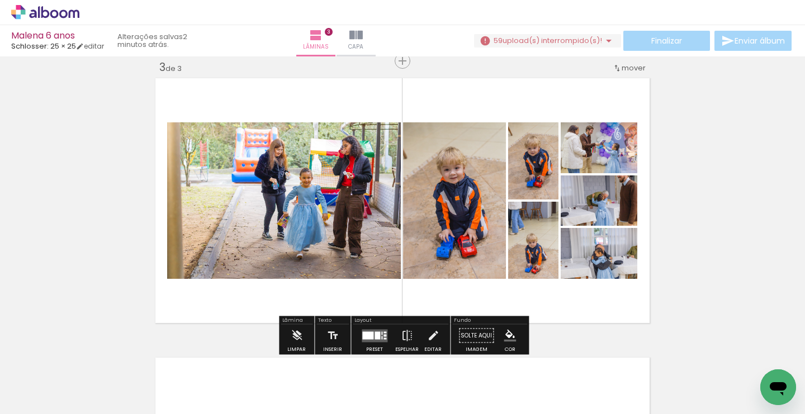
click at [373, 331] on quentale-layouter at bounding box center [375, 335] width 26 height 13
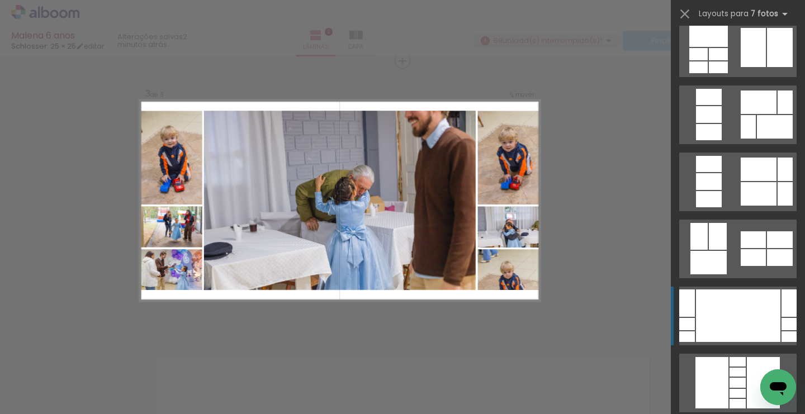
scroll to position [1635, 0]
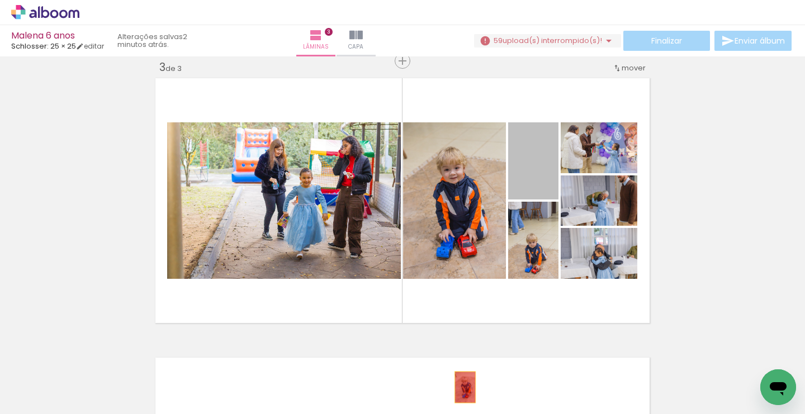
drag, startPoint x: 535, startPoint y: 174, endPoint x: 464, endPoint y: 386, distance: 223.0
click at [464, 386] on quentale-workspace at bounding box center [402, 207] width 805 height 414
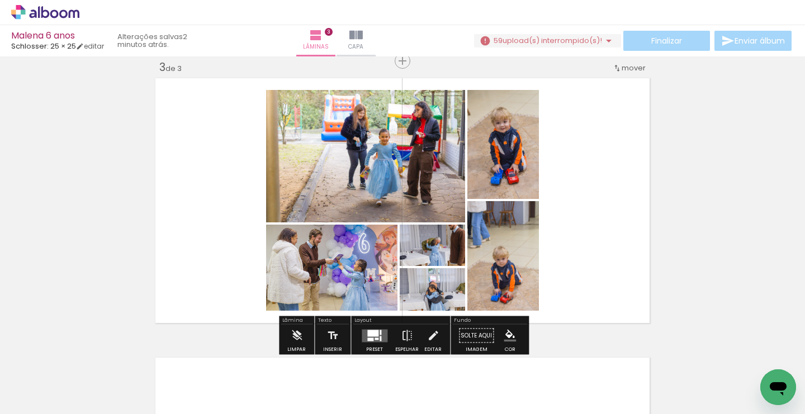
click at [370, 337] on quentale-layouter at bounding box center [375, 335] width 26 height 13
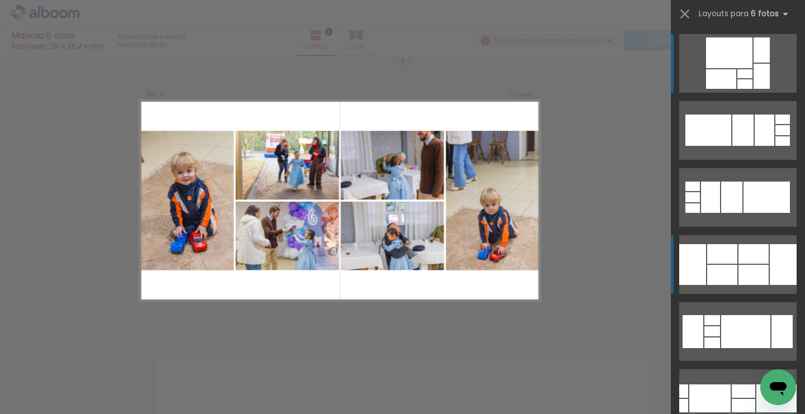
click at [736, 259] on div at bounding box center [722, 254] width 30 height 20
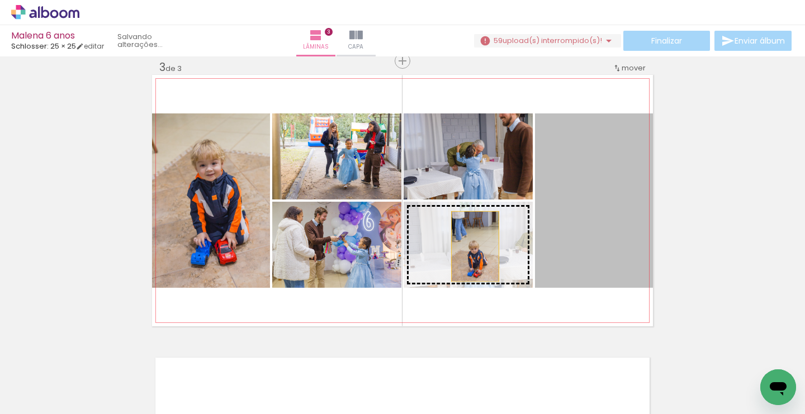
drag, startPoint x: 612, startPoint y: 232, endPoint x: 475, endPoint y: 247, distance: 138.4
click at [0, 0] on slot at bounding box center [0, 0] width 0 height 0
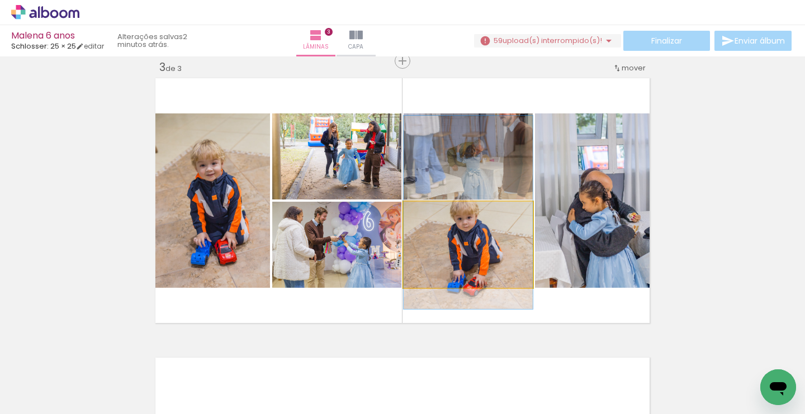
drag, startPoint x: 487, startPoint y: 263, endPoint x: 486, endPoint y: 231, distance: 32.4
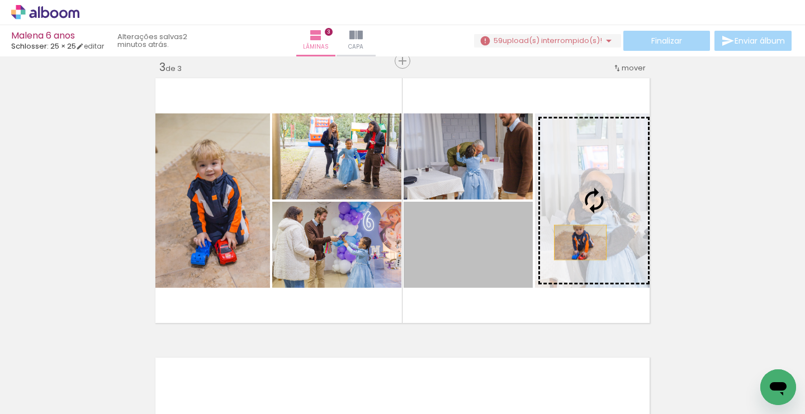
drag, startPoint x: 465, startPoint y: 251, endPoint x: 602, endPoint y: 239, distance: 136.9
click at [0, 0] on slot at bounding box center [0, 0] width 0 height 0
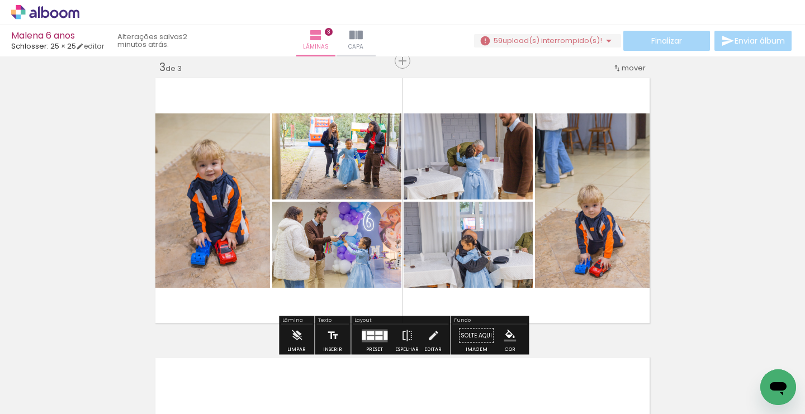
click at [478, 249] on quentale-photo at bounding box center [468, 245] width 129 height 86
click at [95, 233] on div "Inserir lâmina 1 de 3 Inserir lâmina 2 de 3 Inserir lâmina 3 de 3" at bounding box center [402, 46] width 805 height 1119
click at [367, 332] on div at bounding box center [370, 333] width 7 height 4
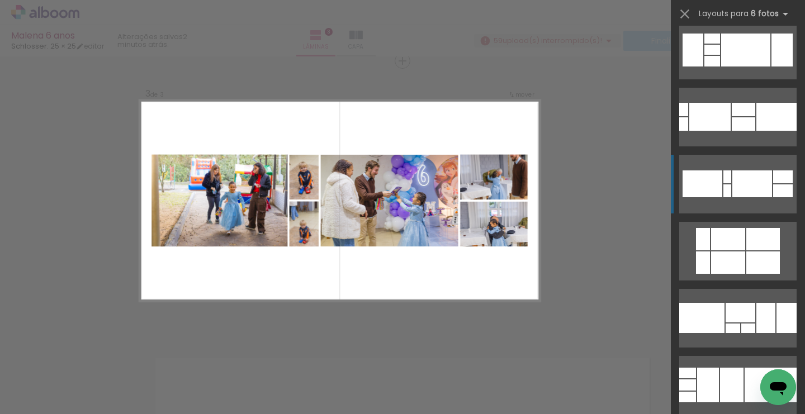
scroll to position [339, 0]
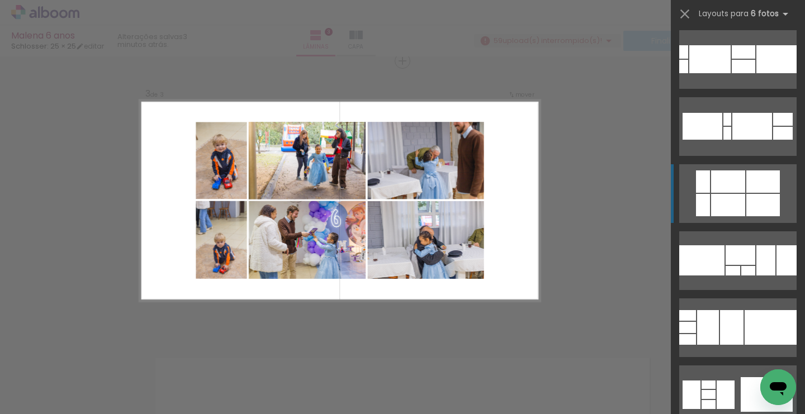
click at [725, 188] on div at bounding box center [728, 182] width 34 height 22
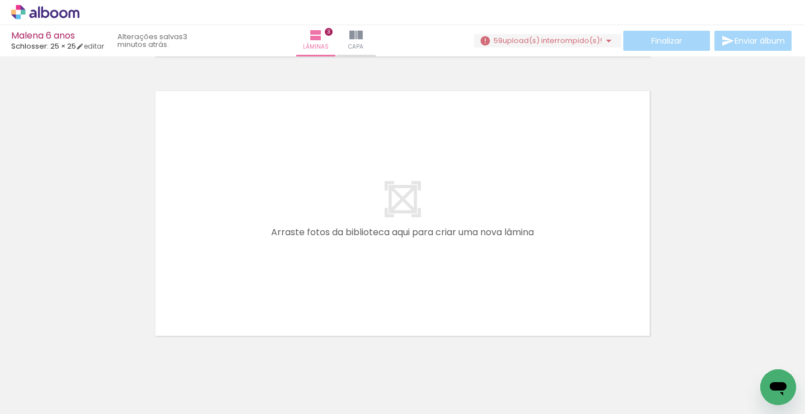
scroll to position [868, 0]
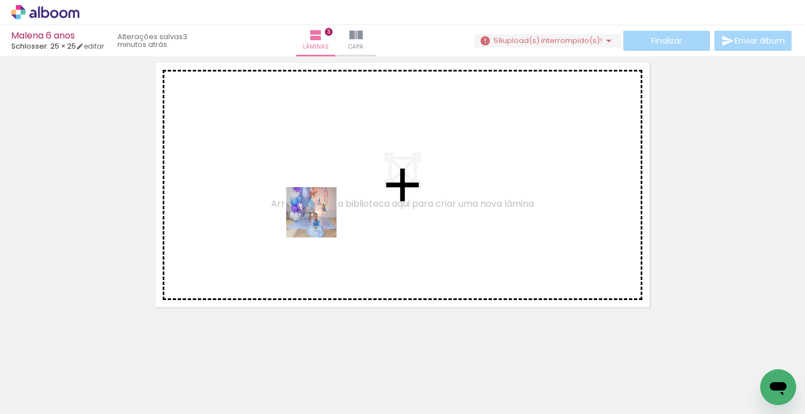
click at [319, 219] on quentale-workspace at bounding box center [402, 207] width 805 height 414
